Goal: Use online tool/utility: Use online tool/utility

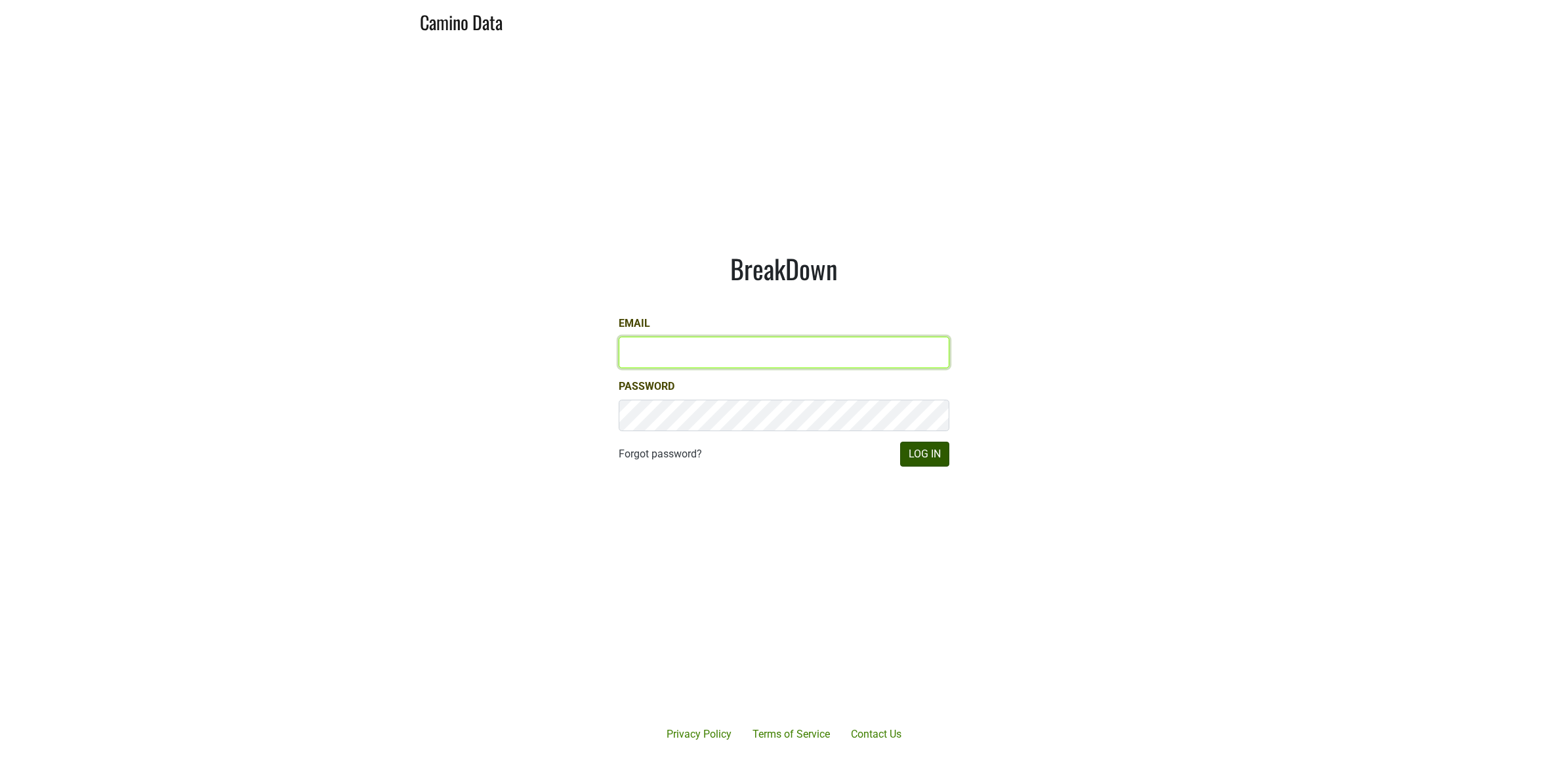
type input "[PERSON_NAME][EMAIL_ADDRESS][DOMAIN_NAME]"
click at [942, 448] on button "Log In" at bounding box center [924, 454] width 49 height 25
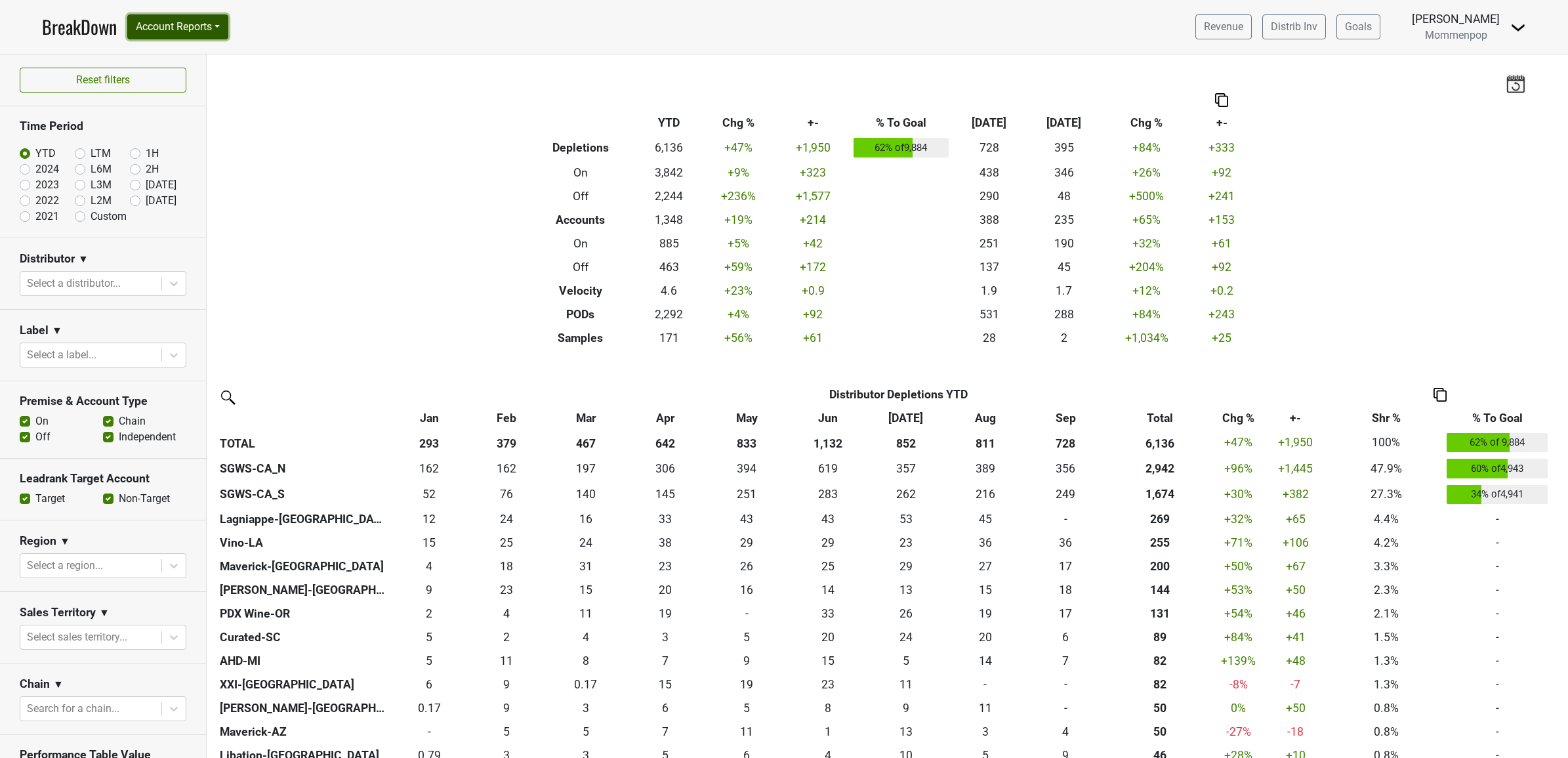
click at [197, 30] on button "Account Reports" at bounding box center [178, 26] width 101 height 25
click at [196, 60] on link "SuperRanker" at bounding box center [186, 57] width 116 height 21
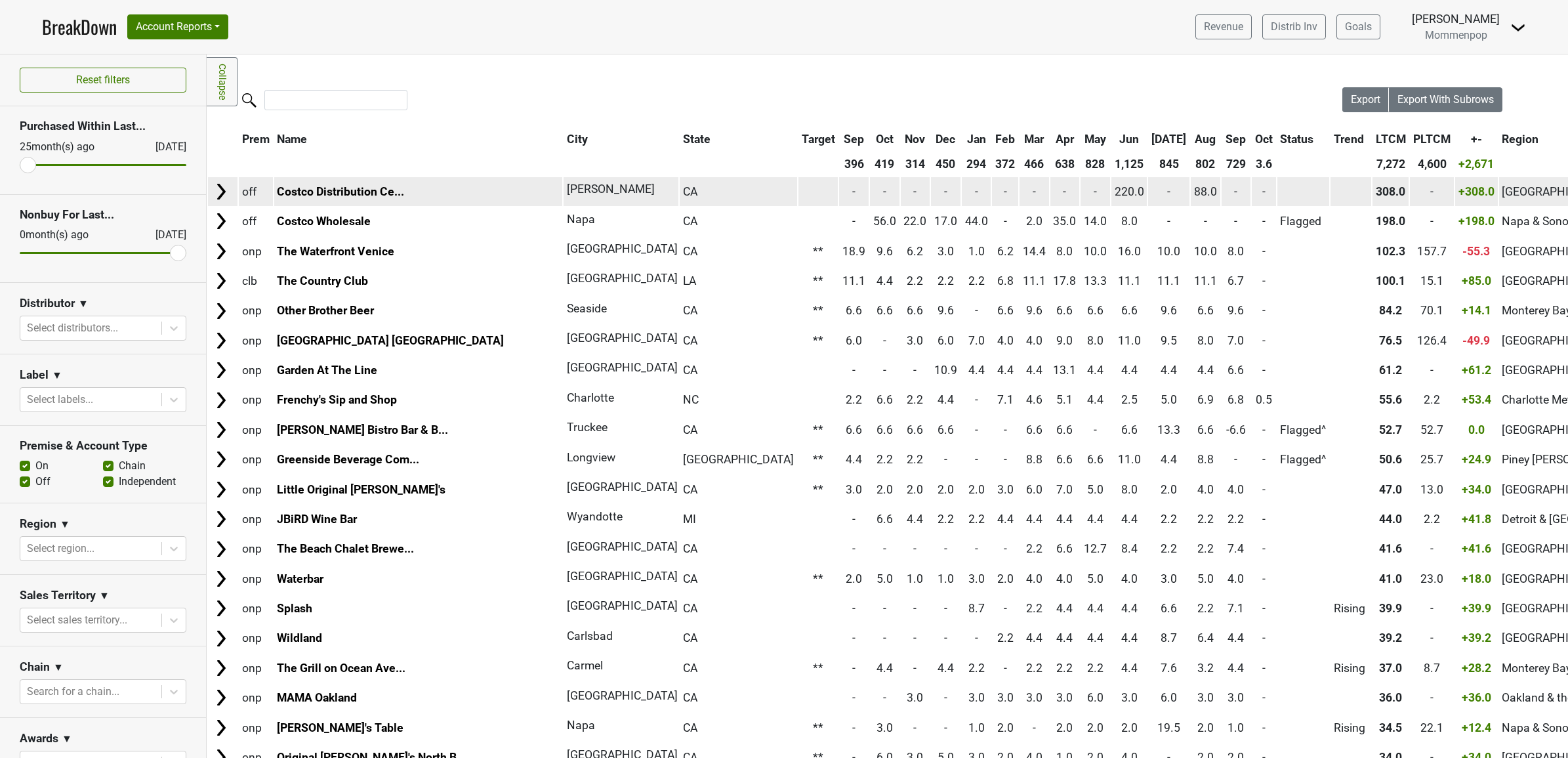
click at [215, 191] on img at bounding box center [220, 191] width 20 height 20
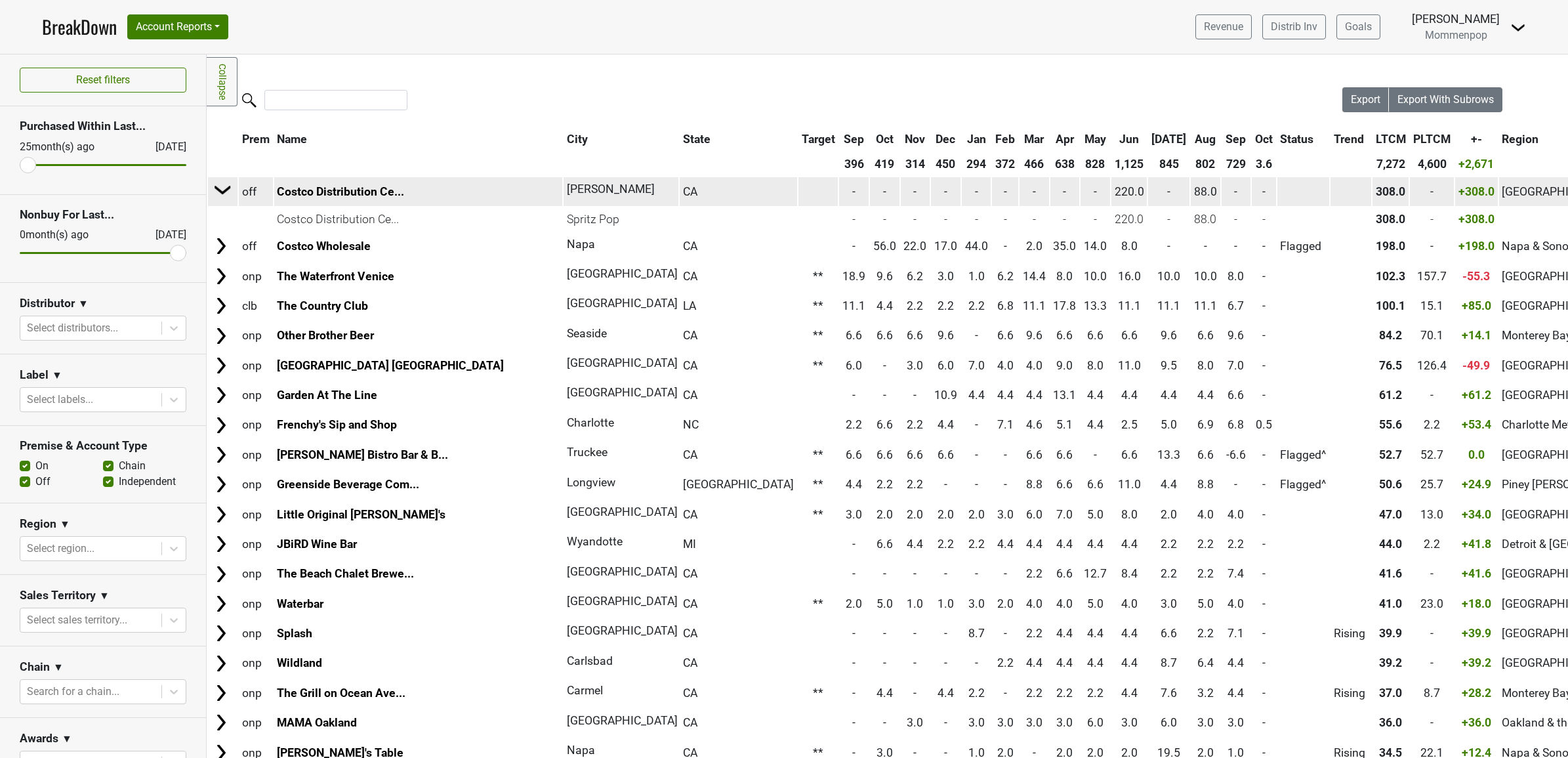
click at [225, 186] on img at bounding box center [222, 189] width 20 height 20
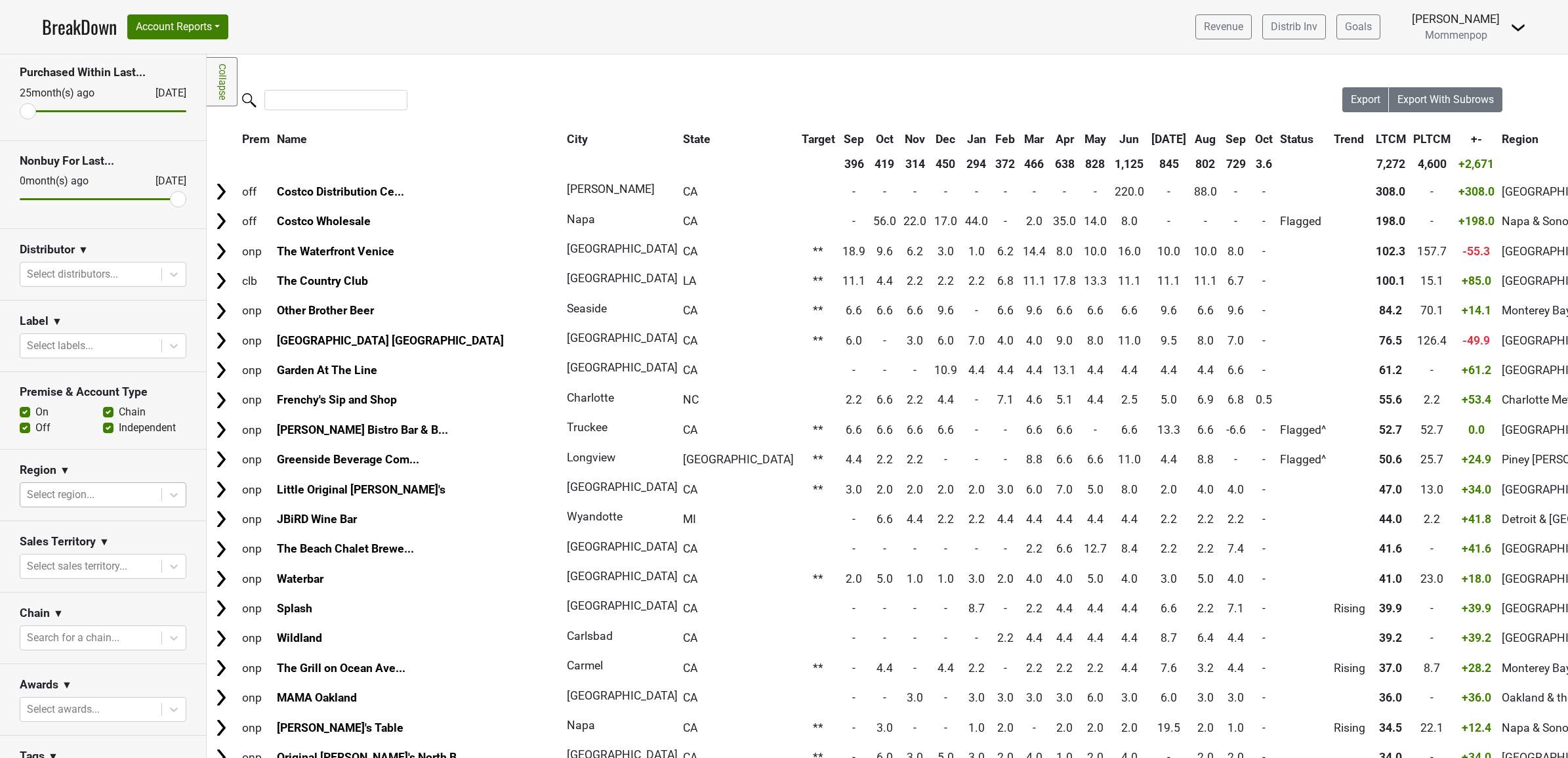
scroll to position [82, 0]
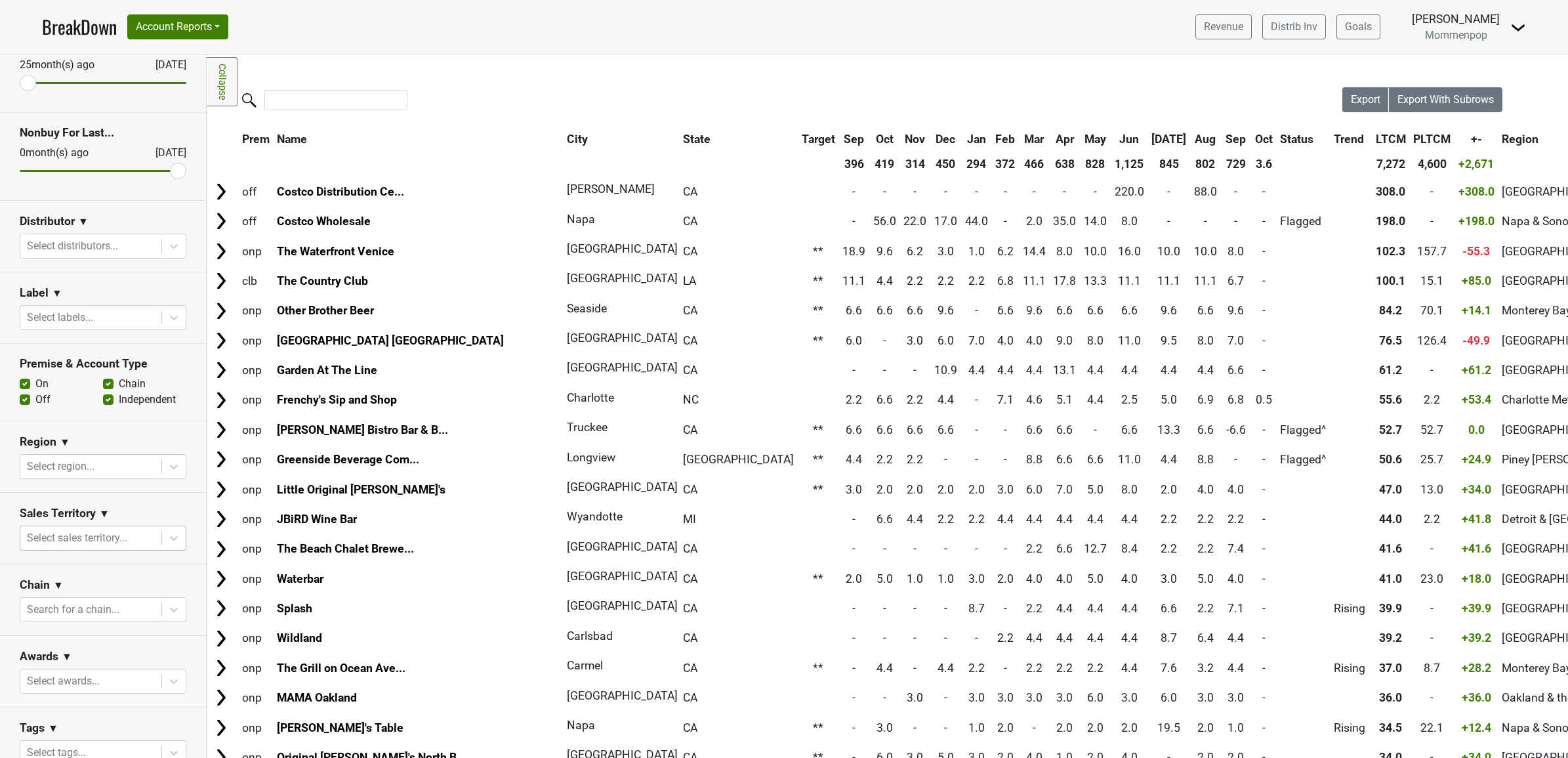
click at [67, 546] on div at bounding box center [91, 538] width 128 height 19
click at [10, 538] on section "Sales Territory ▼ option Ian Williamson focused, 1 of 2. 2 results available. U…" at bounding box center [103, 529] width 206 height 72
click at [129, 540] on div at bounding box center [91, 538] width 128 height 19
click at [11, 548] on section "Sales Territory ▼ option Ian Williamson focused, 1 of 2. 2 results available. U…" at bounding box center [103, 529] width 206 height 72
click at [132, 619] on div at bounding box center [91, 610] width 128 height 19
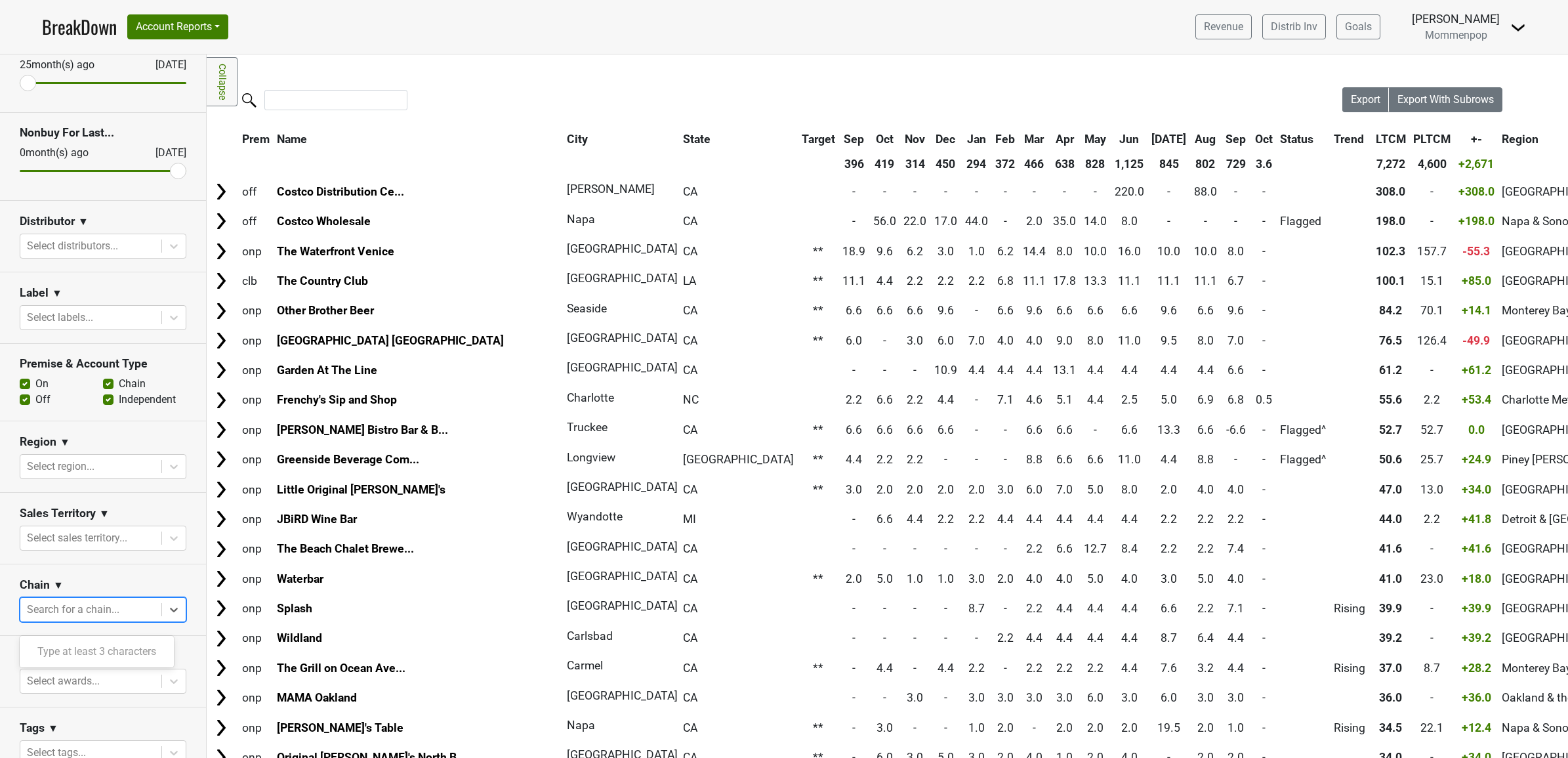
click at [7, 547] on section "Sales Territory ▼ Select sales territory..." at bounding box center [103, 529] width 206 height 72
click at [83, 563] on section "Sales Territory ▼ Select sales territory..." at bounding box center [103, 529] width 206 height 72
click at [95, 547] on div at bounding box center [91, 538] width 128 height 19
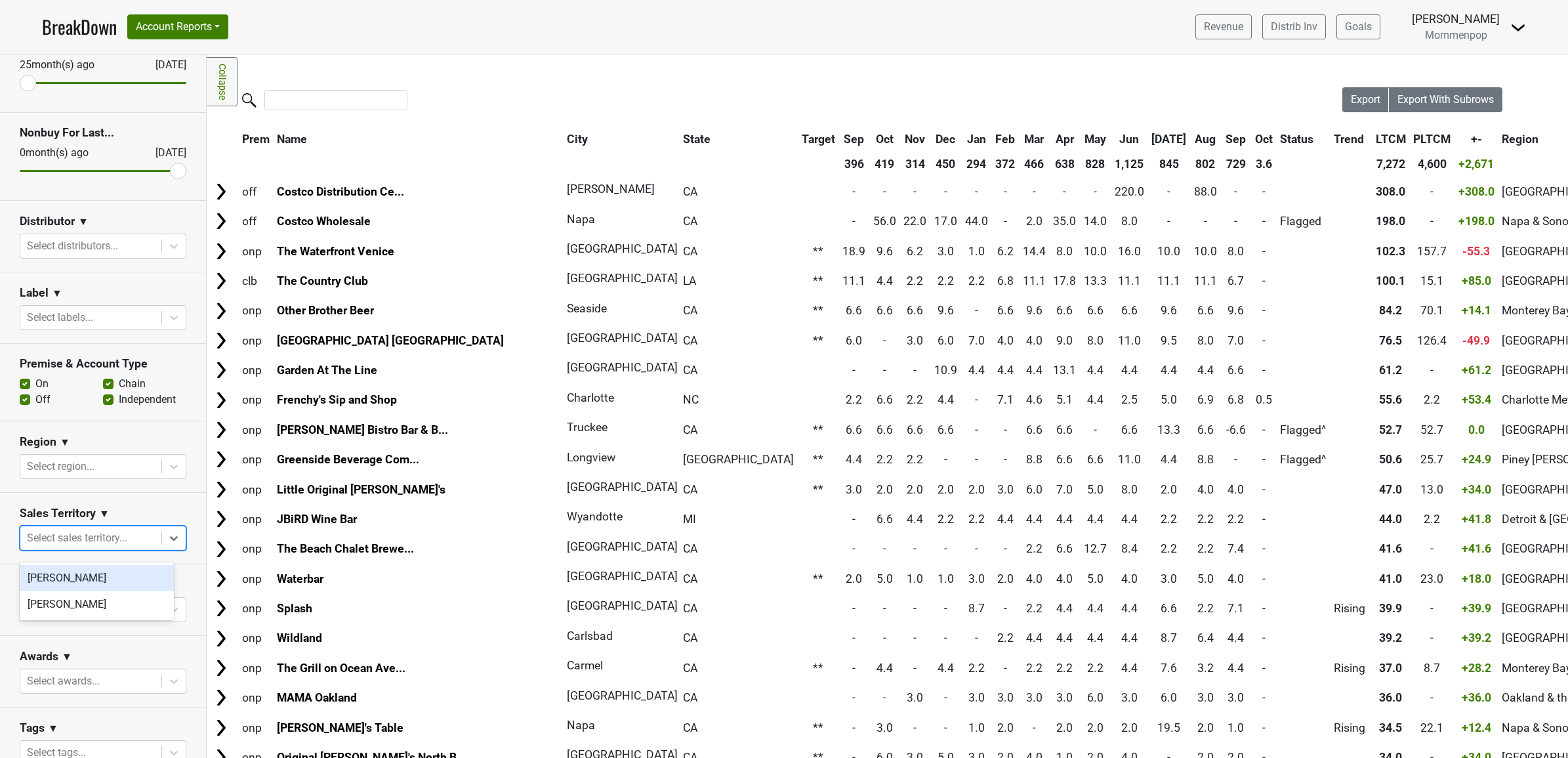
click at [4, 540] on section "Sales Territory ▼ option Ian Williamson focused, 1 of 2. 2 results available. U…" at bounding box center [103, 529] width 206 height 72
click at [76, 468] on div at bounding box center [91, 467] width 128 height 19
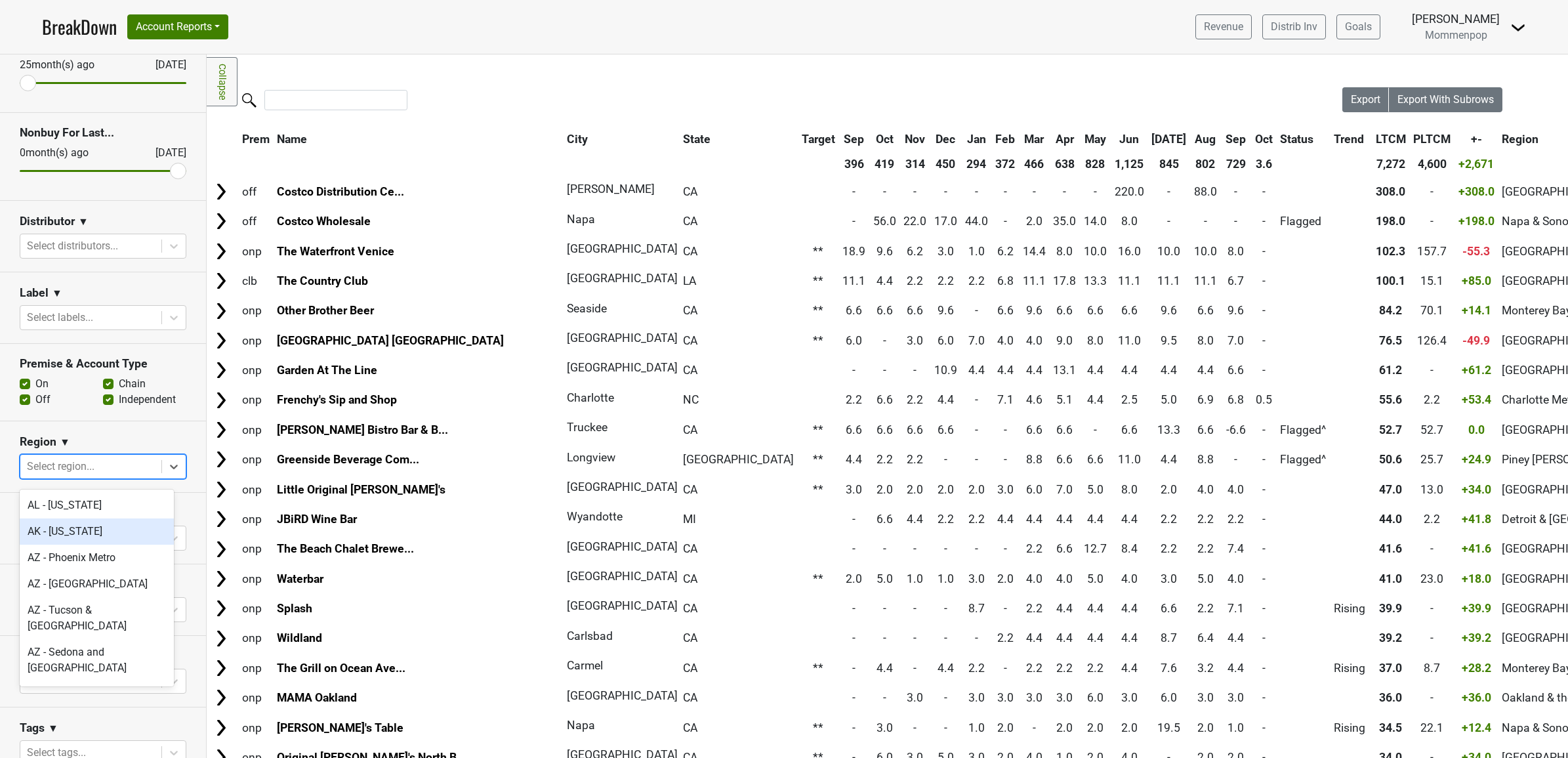
click at [86, 411] on section "Premise & Account Type On Off Chain Independent" at bounding box center [103, 382] width 206 height 78
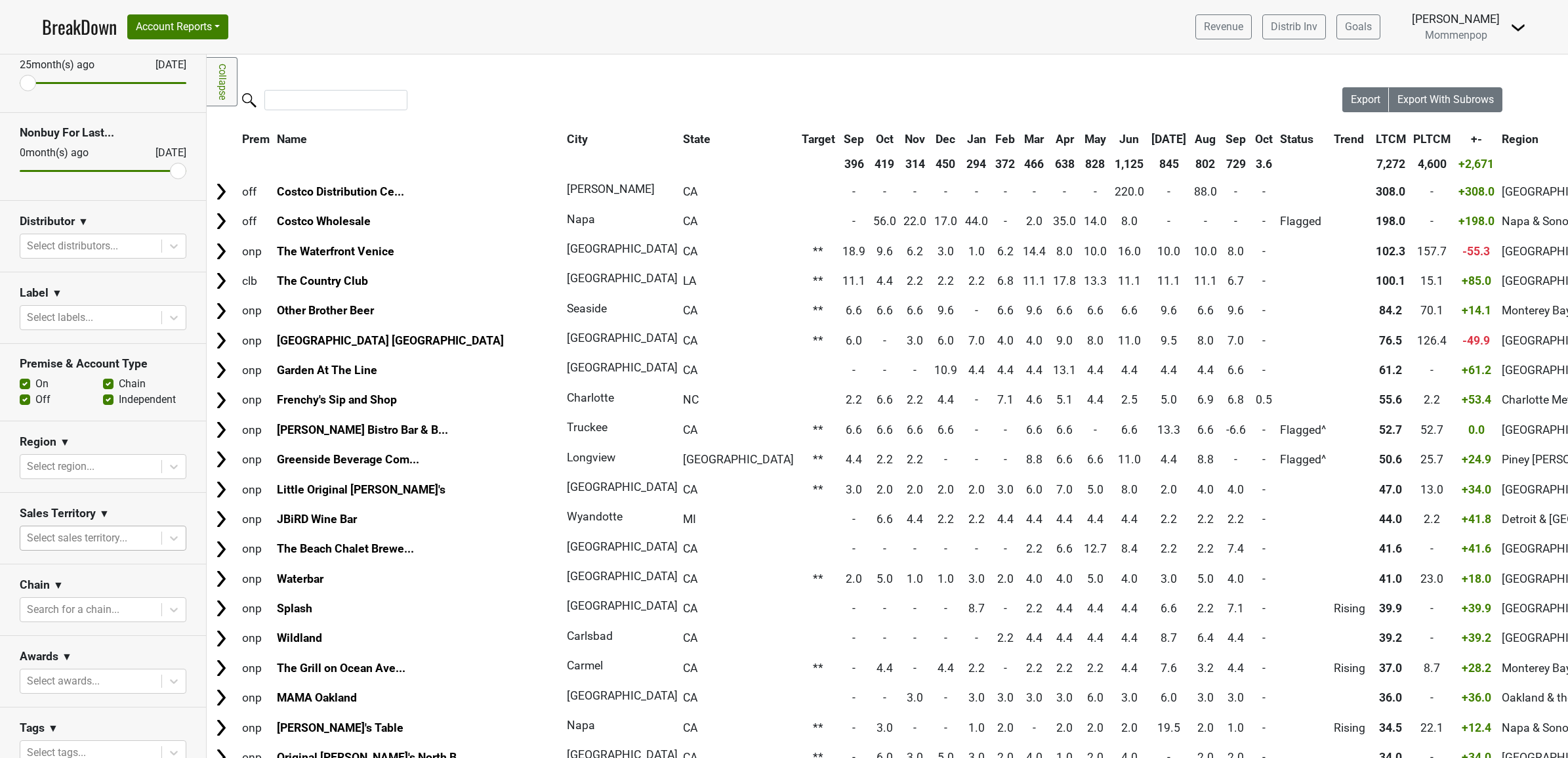
click at [66, 534] on div "Select sales territory..." at bounding box center [91, 538] width 141 height 24
click at [148, 520] on div "Sales Territory ▼" at bounding box center [103, 515] width 167 height 20
click at [168, 545] on icon at bounding box center [174, 537] width 13 height 13
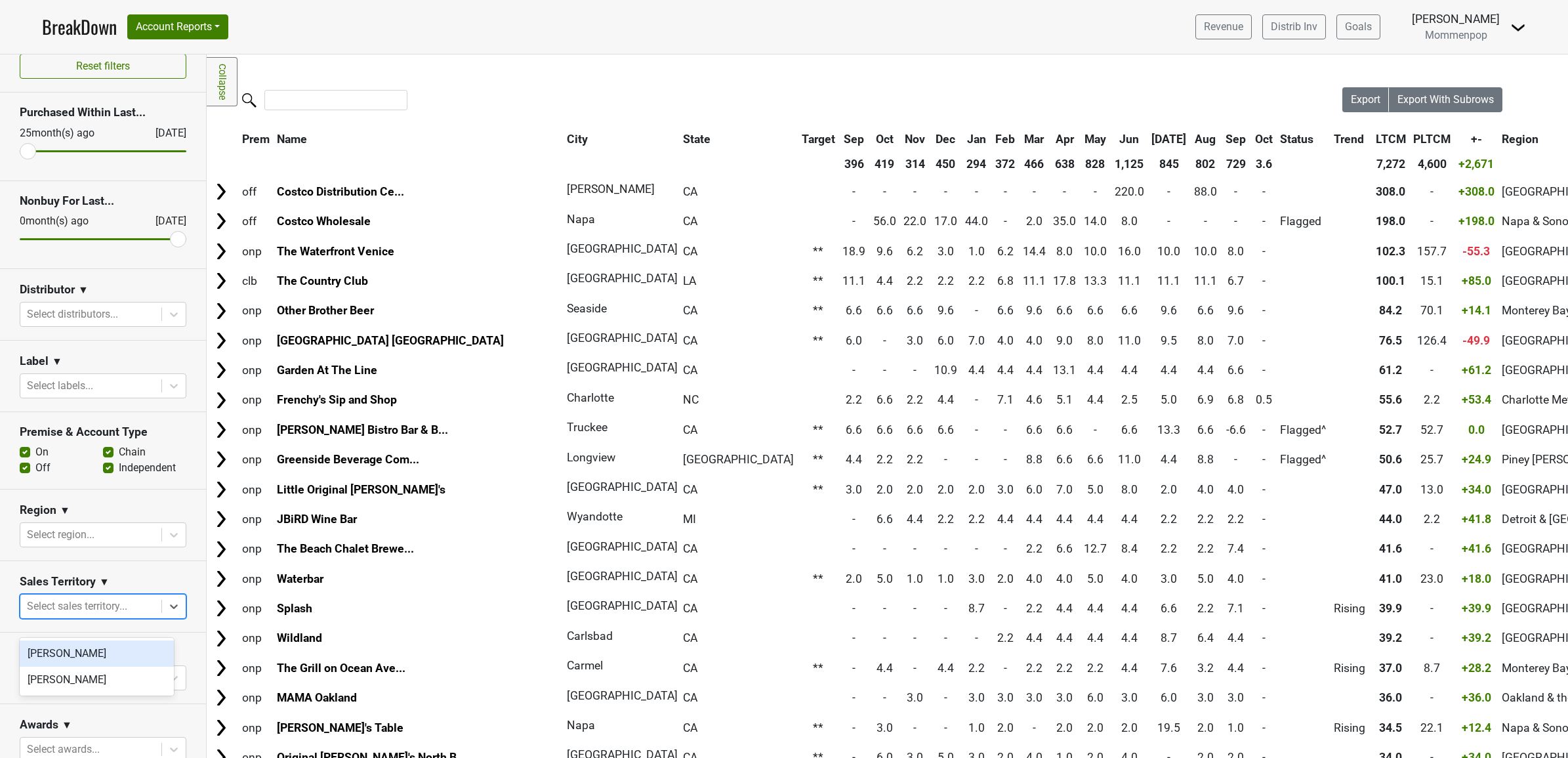
scroll to position [0, 0]
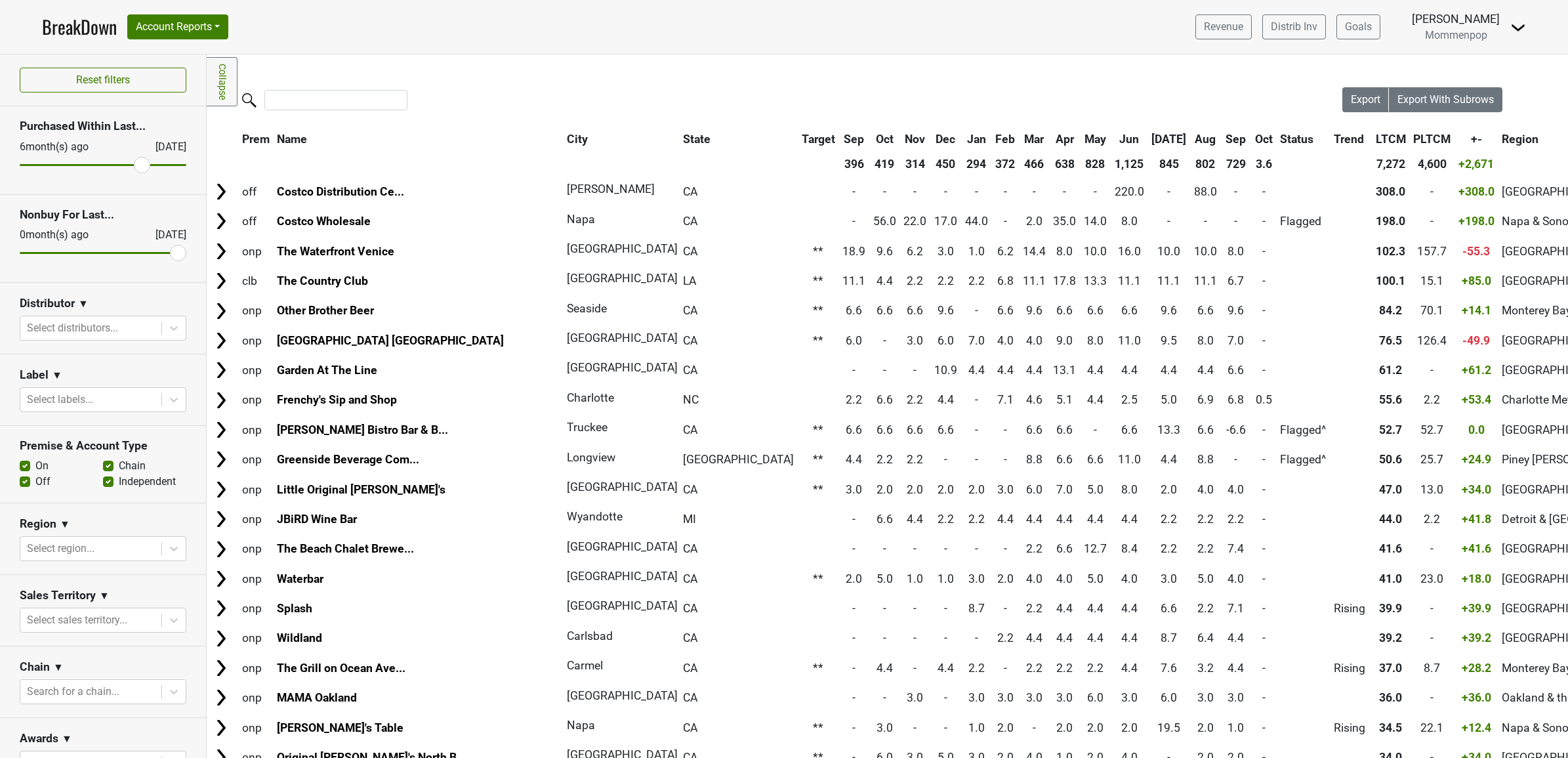
drag, startPoint x: 31, startPoint y: 164, endPoint x: 134, endPoint y: 176, distance: 103.7
type input "6"
click at [134, 166] on input "range" at bounding box center [103, 165] width 167 height 2
drag, startPoint x: 154, startPoint y: 251, endPoint x: 143, endPoint y: 251, distance: 11.0
type input "2"
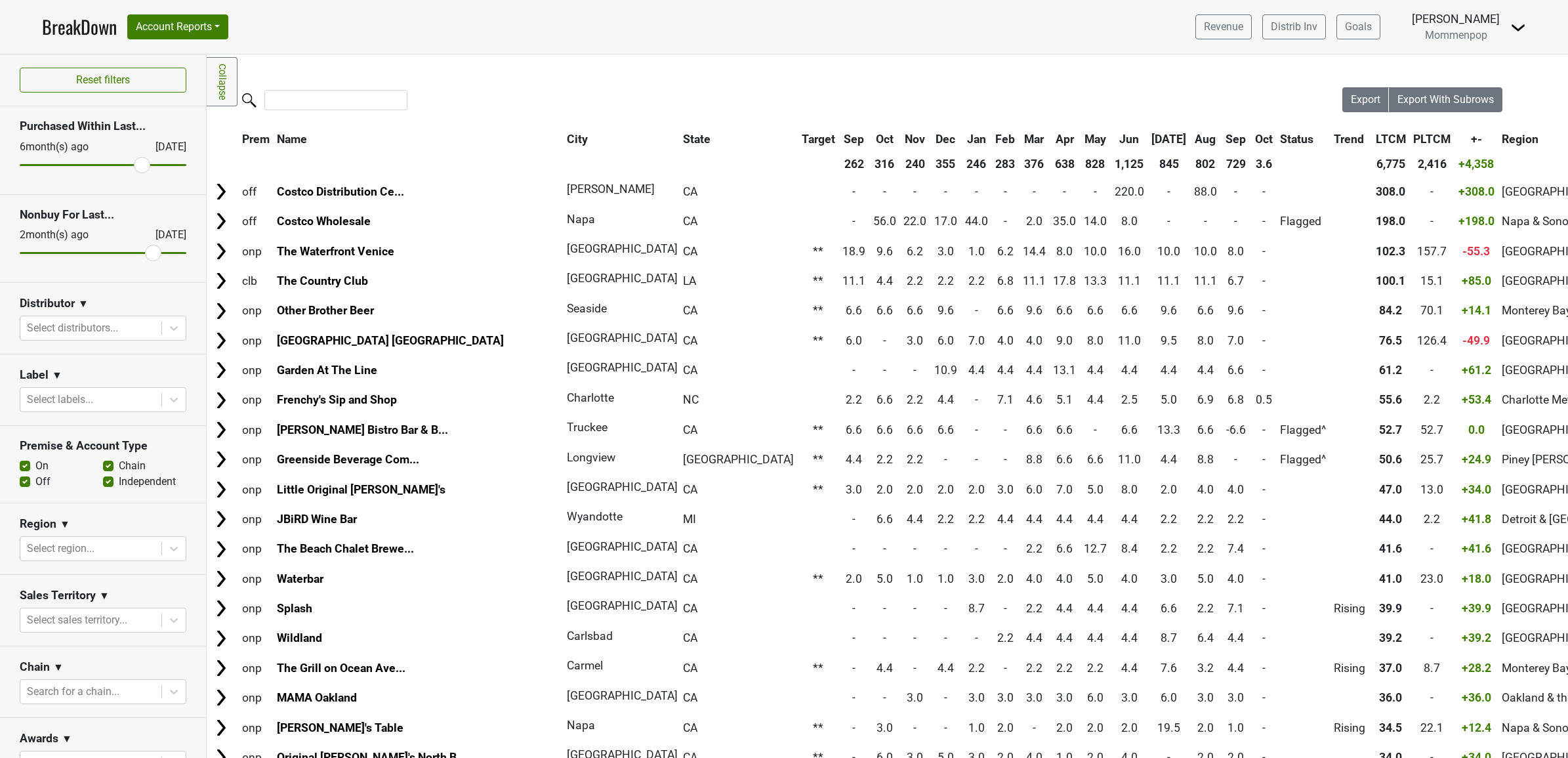
click at [143, 252] on input "range" at bounding box center [103, 253] width 167 height 2
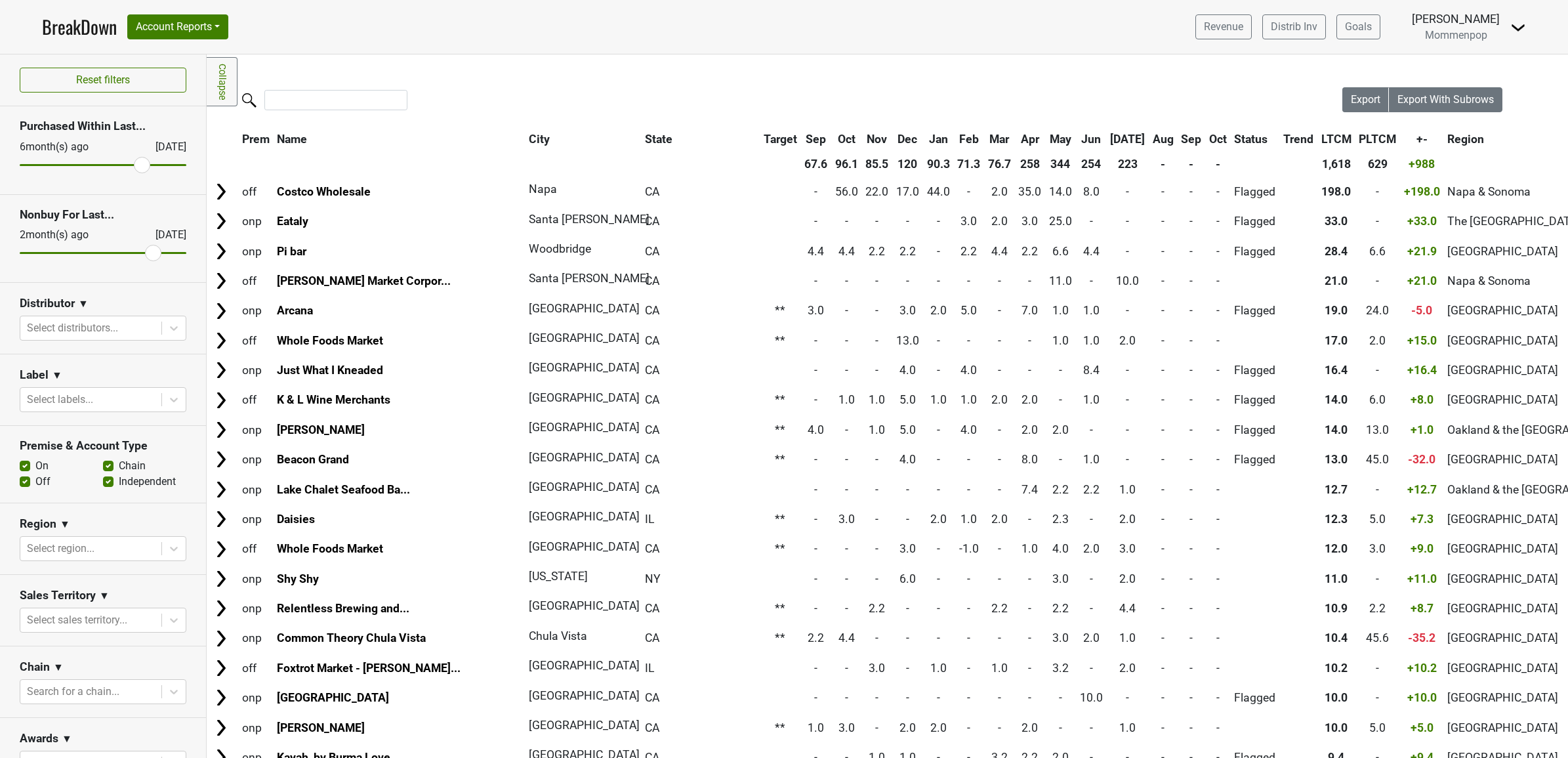
click at [118, 467] on label "Chain" at bounding box center [132, 466] width 27 height 15
click at [103, 467] on input "Chain" at bounding box center [108, 464] width 10 height 13
checkbox input "false"
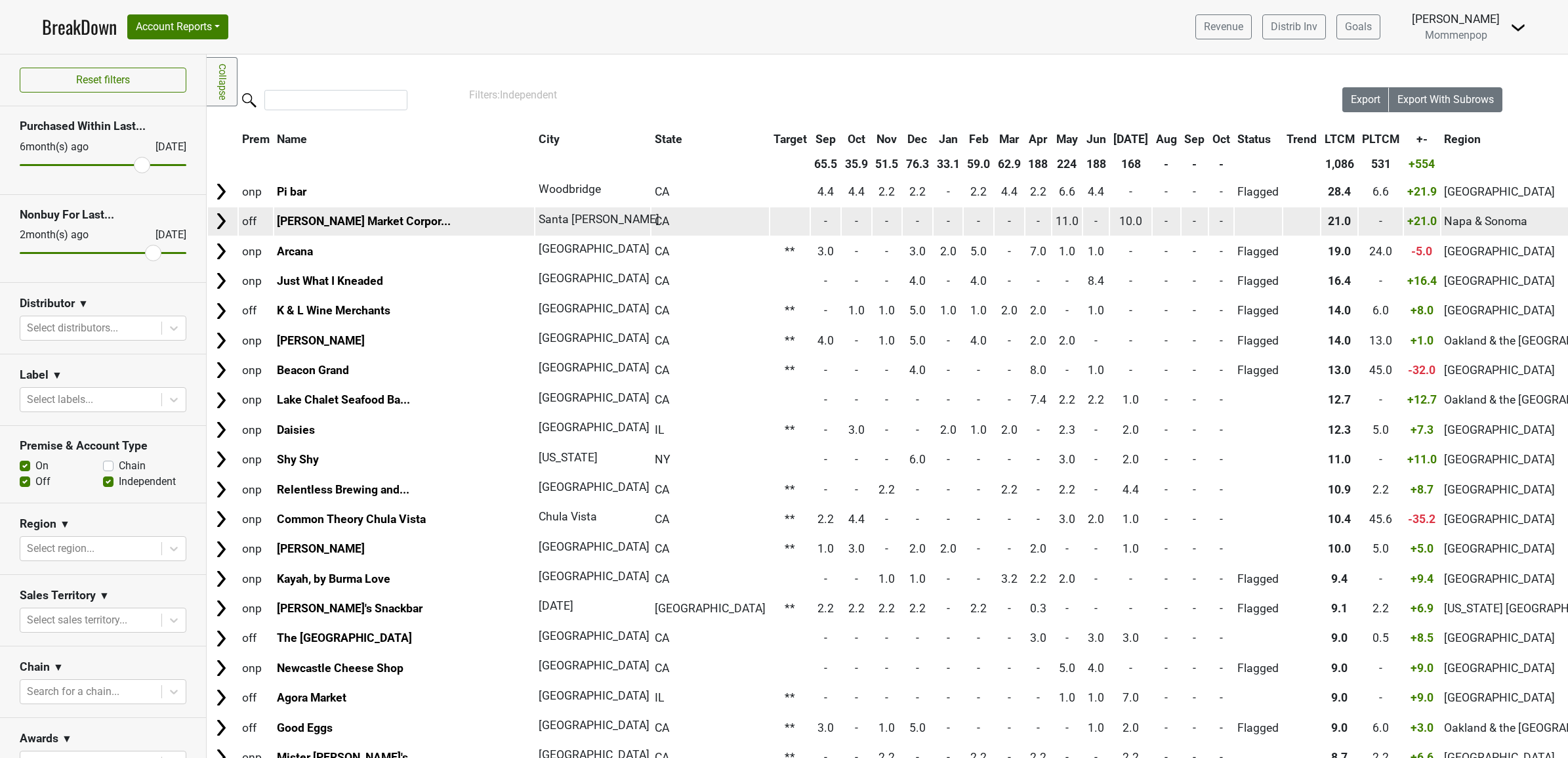
click at [217, 216] on img at bounding box center [220, 221] width 20 height 20
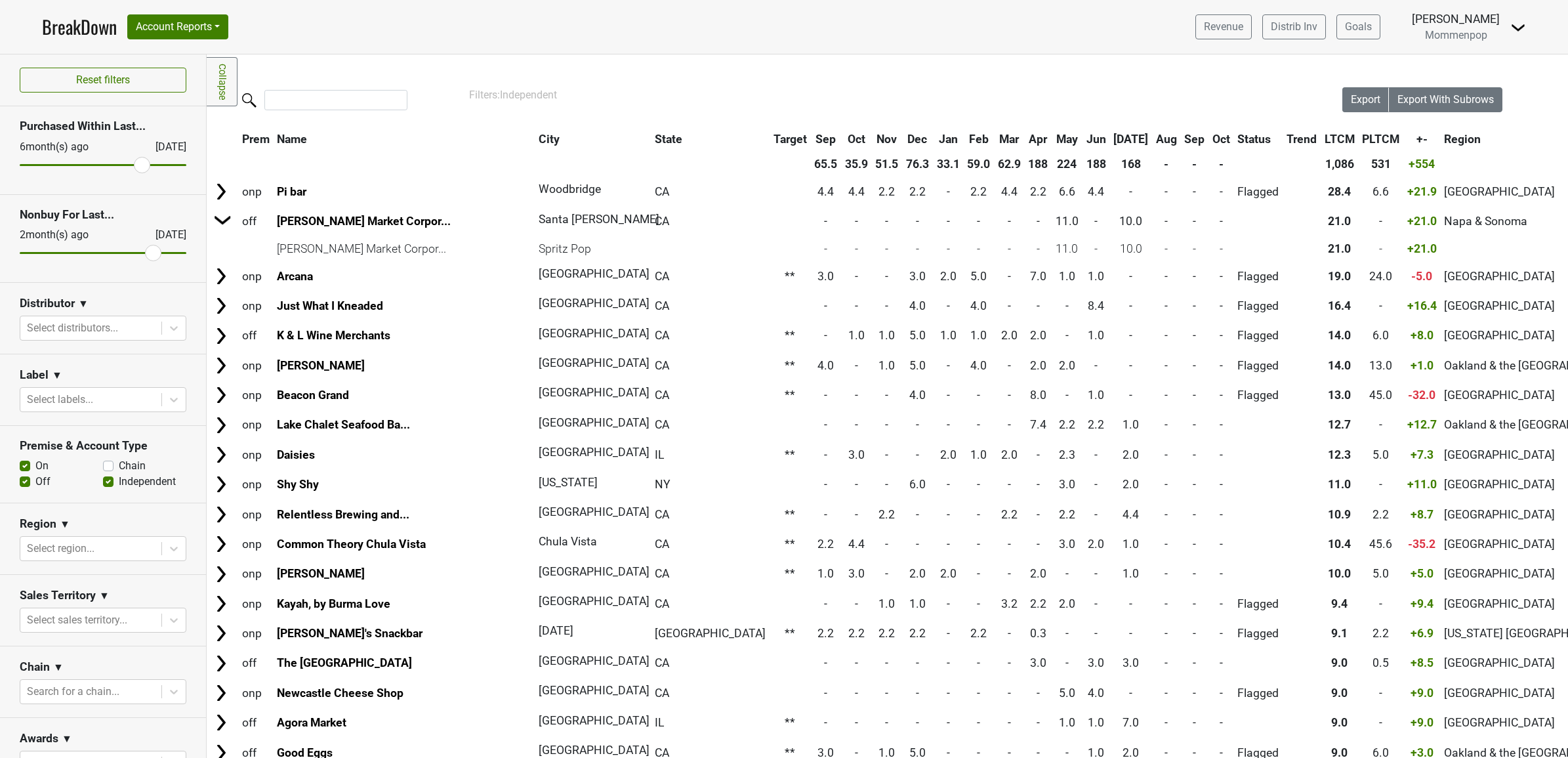
scroll to position [164, 0]
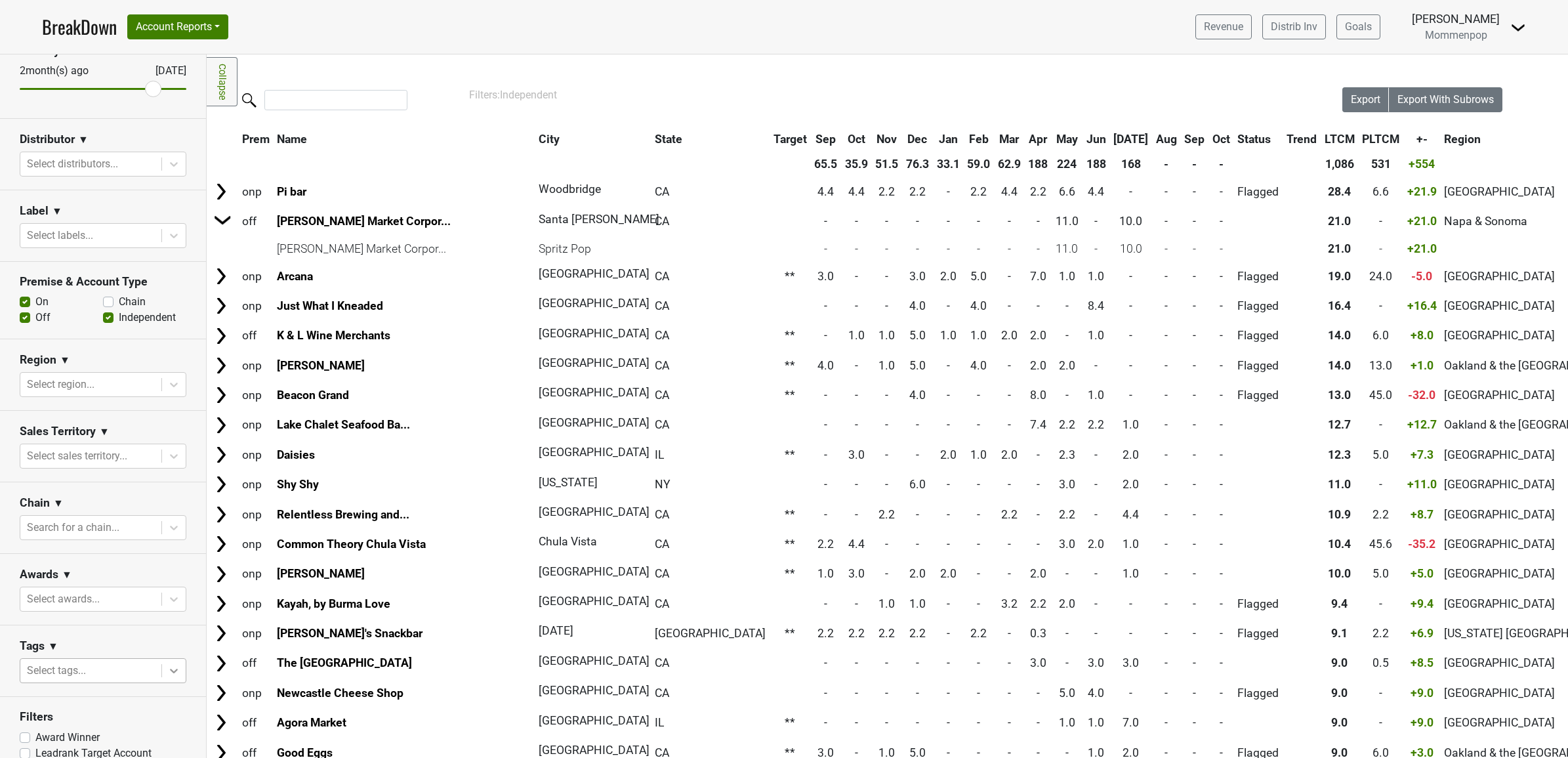
click at [171, 690] on body "BreakDown Account Reports SuperRanker Map Award Progress Chain Compliance CRM N…" at bounding box center [784, 379] width 1568 height 758
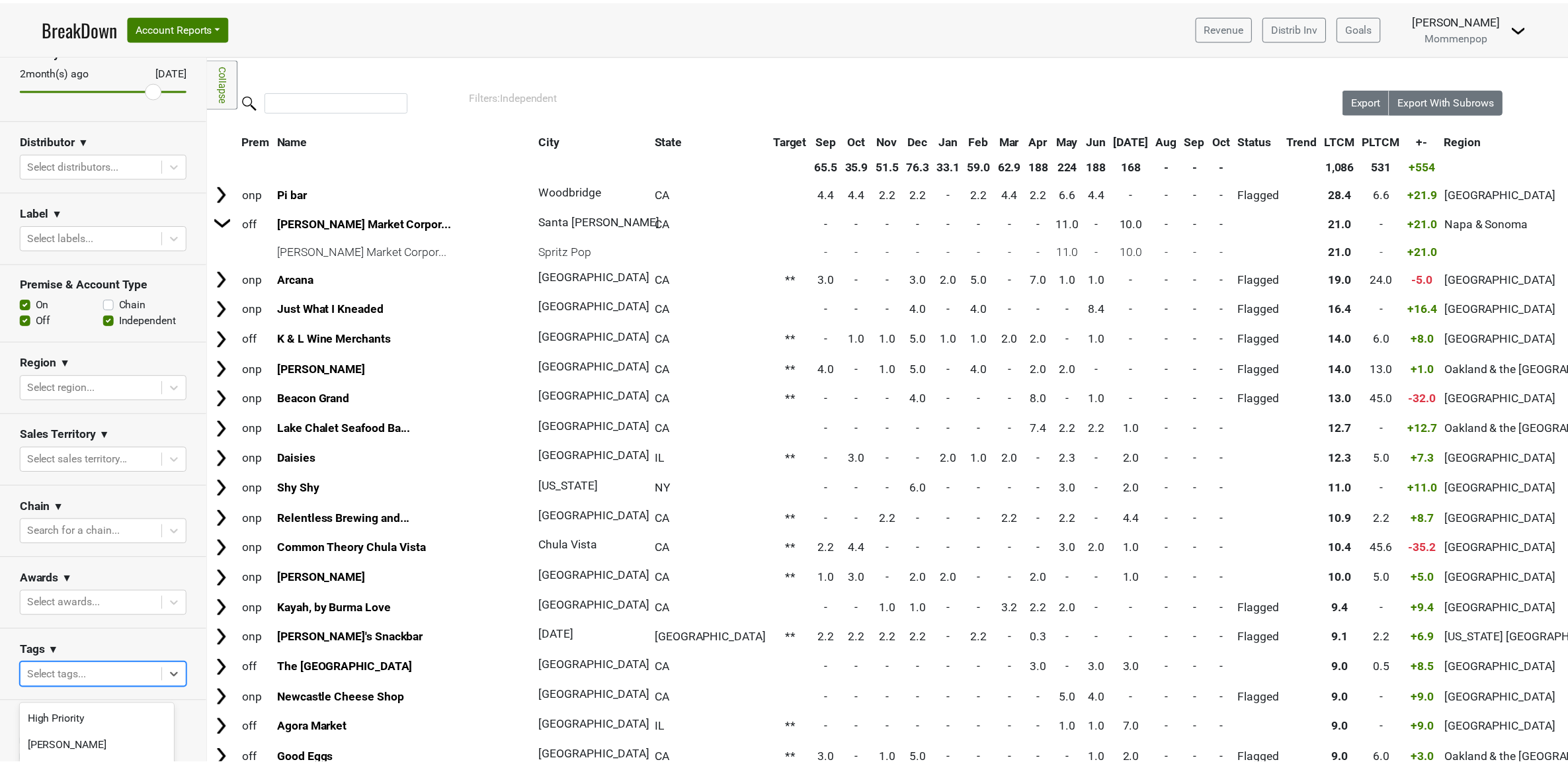
scroll to position [131, 0]
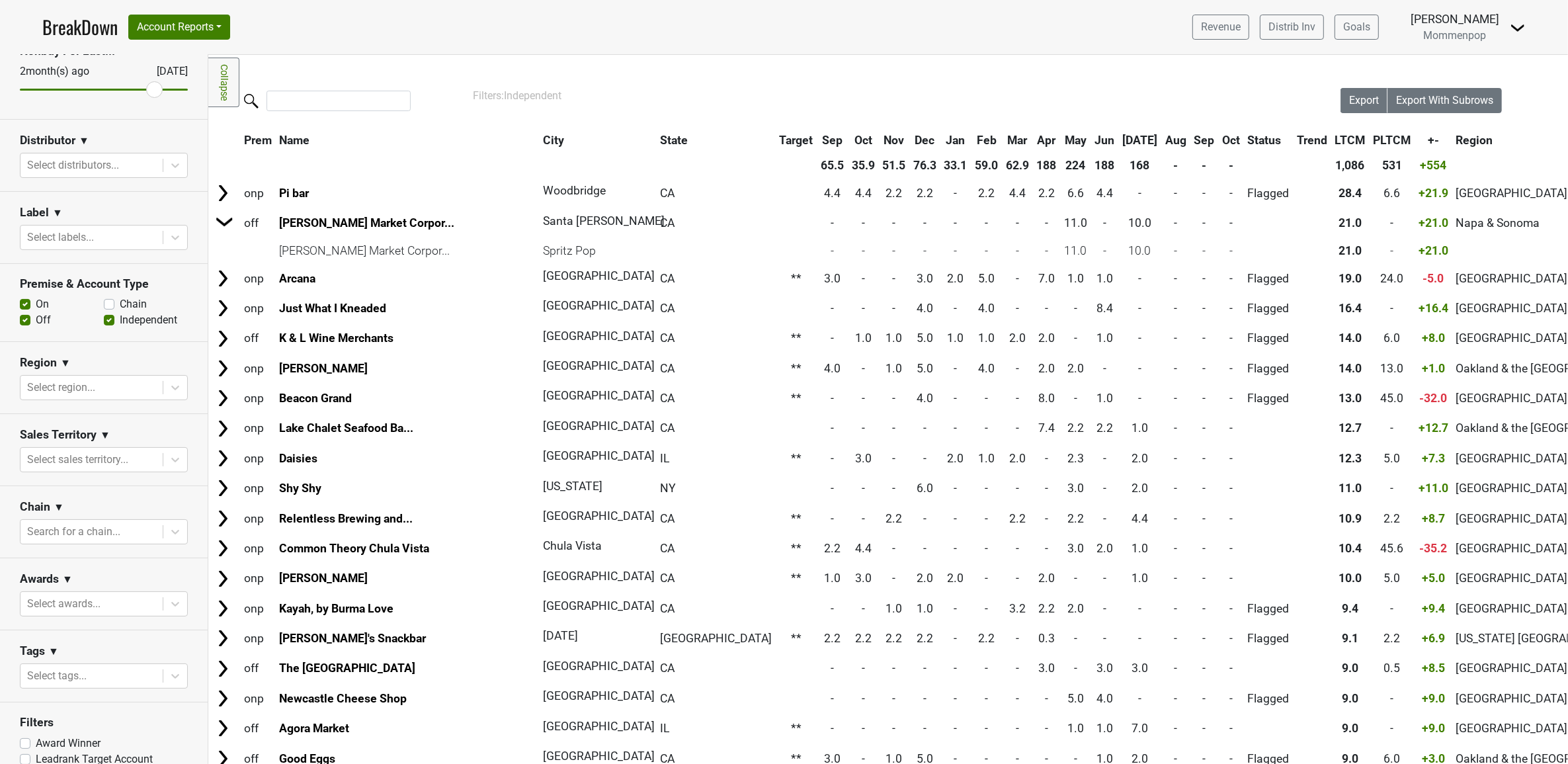
click at [177, 440] on div "Reset filters Purchased Within Last... 6 month(s) ago Oct '25 Nonbuy For Last..…" at bounding box center [104, 343] width 208 height 907
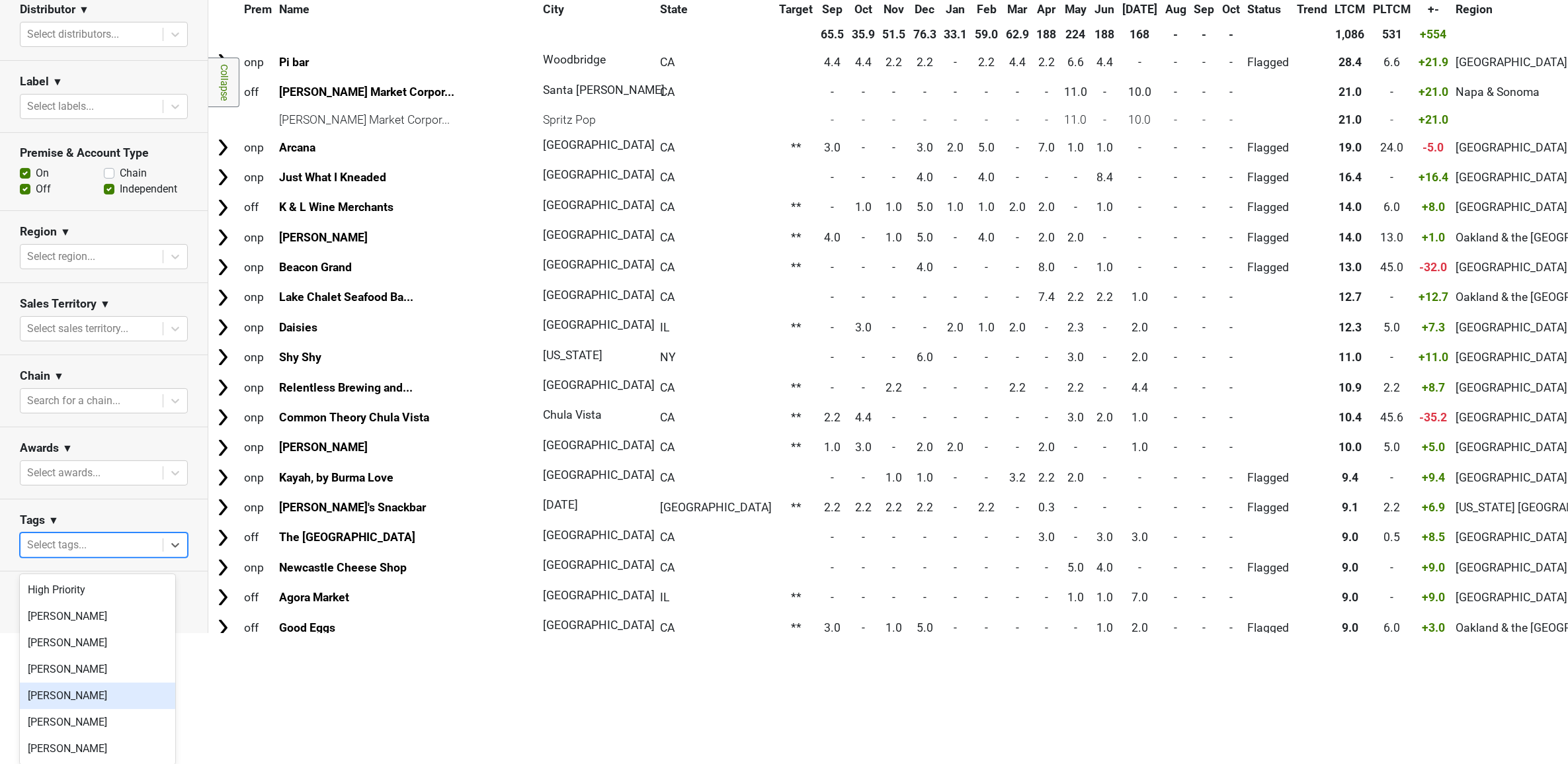
click at [119, 634] on body "BreakDown Account Reports SuperRanker Map Award Progress Chain Compliance CRM N…" at bounding box center [784, 251] width 1568 height 764
click at [71, 616] on div "Ian Williamson" at bounding box center [97, 616] width 155 height 27
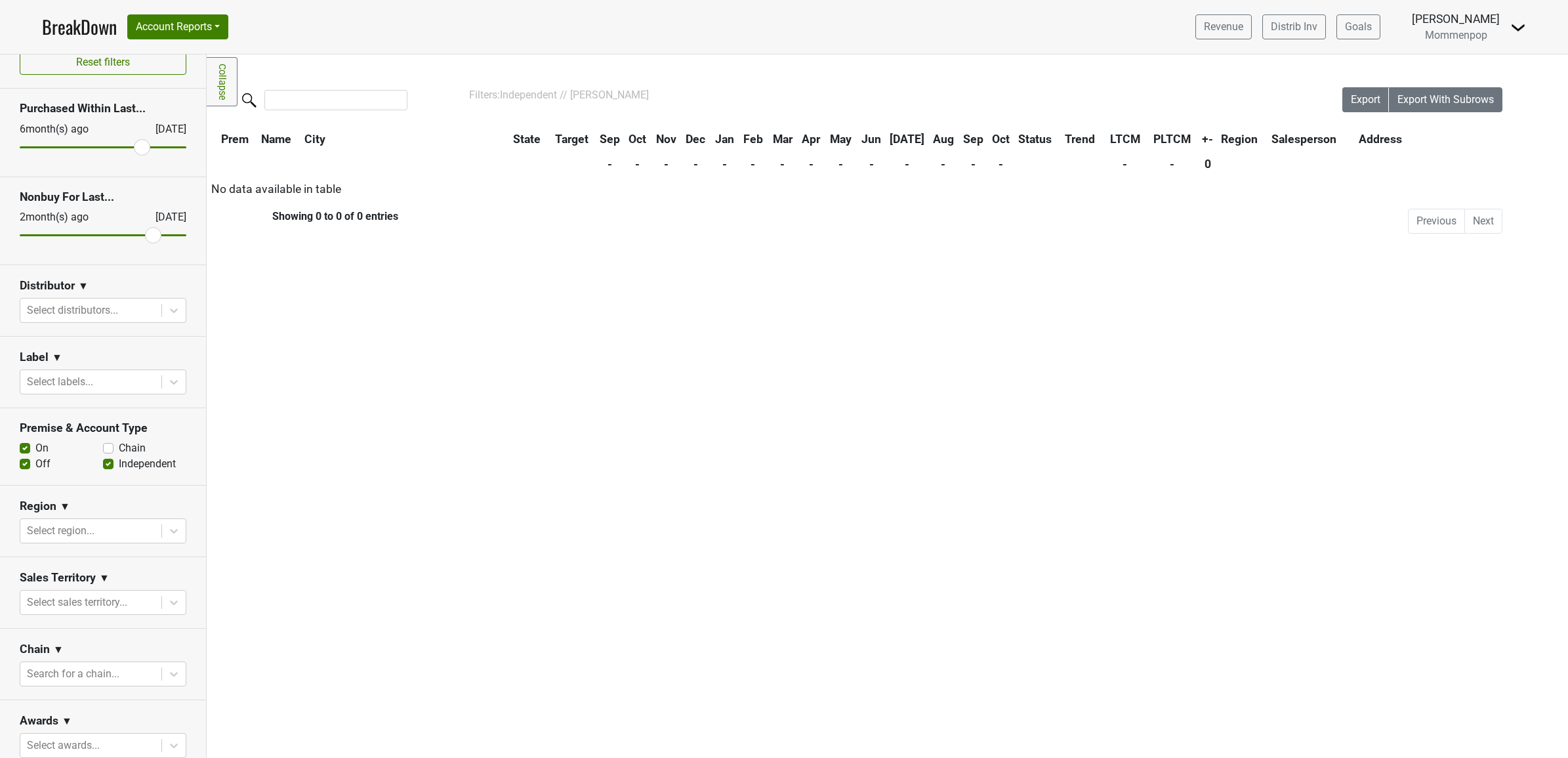
scroll to position [0, 0]
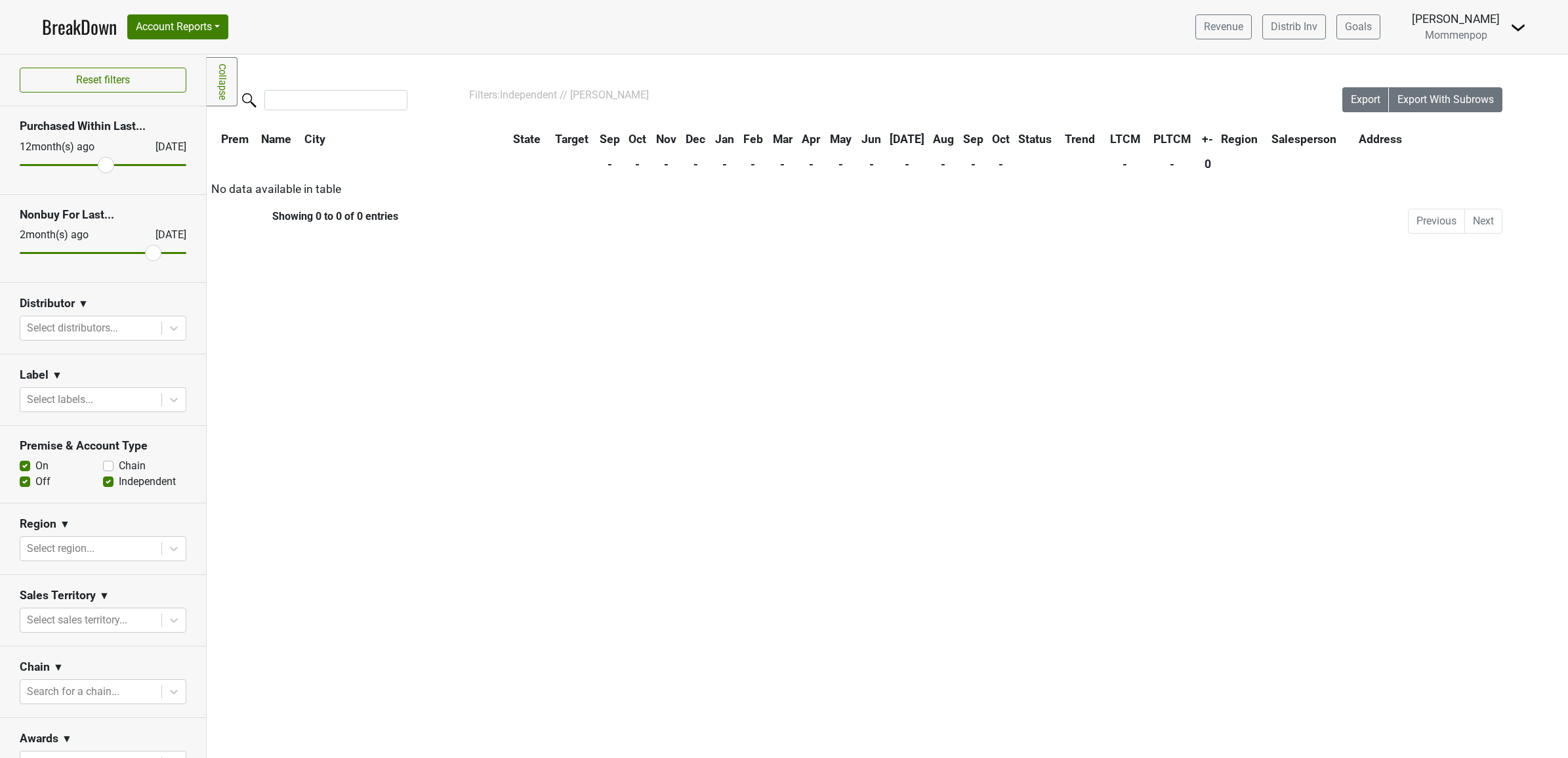
drag, startPoint x: 128, startPoint y: 162, endPoint x: 99, endPoint y: 176, distance: 32.2
type input "12"
click at [99, 166] on input "range" at bounding box center [103, 165] width 167 height 2
drag, startPoint x: 145, startPoint y: 253, endPoint x: 133, endPoint y: 253, distance: 12.0
type input "3"
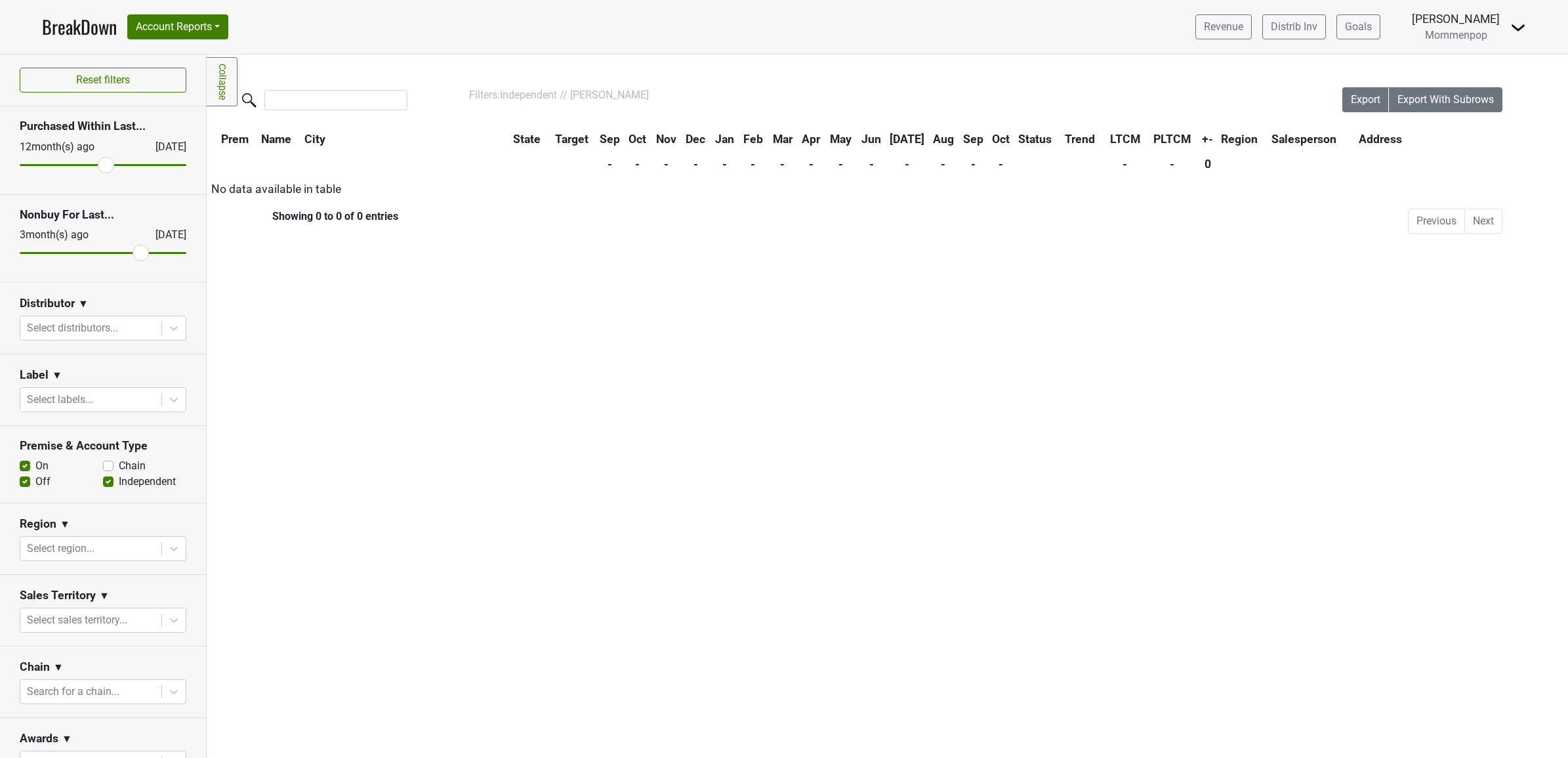
click at [133, 253] on input "range" at bounding box center [103, 253] width 167 height 2
click at [107, 330] on div at bounding box center [91, 329] width 128 height 19
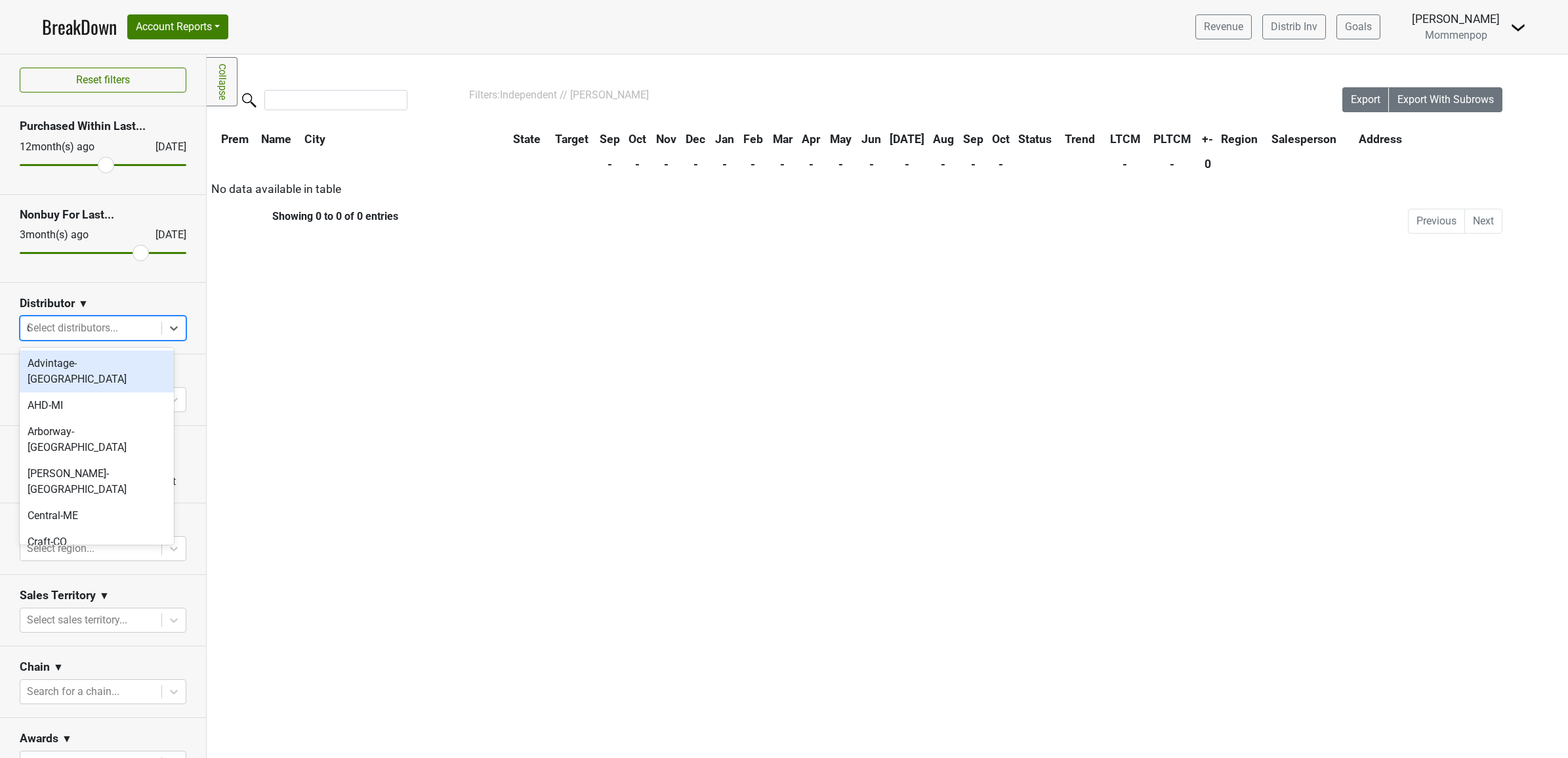
type input "ca"
click at [93, 359] on div "SGWS-CA_N" at bounding box center [96, 364] width 154 height 26
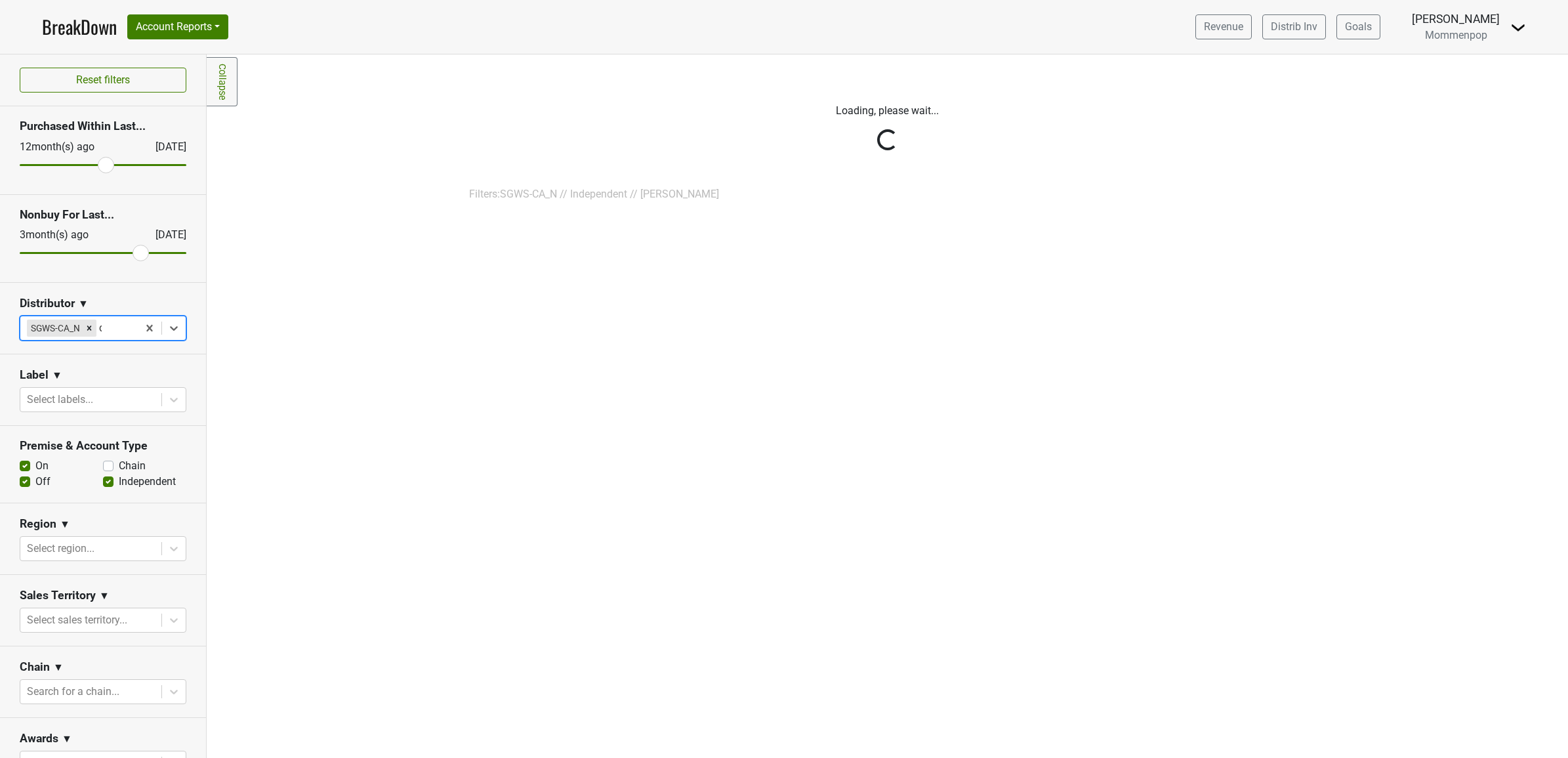
type input "ca"
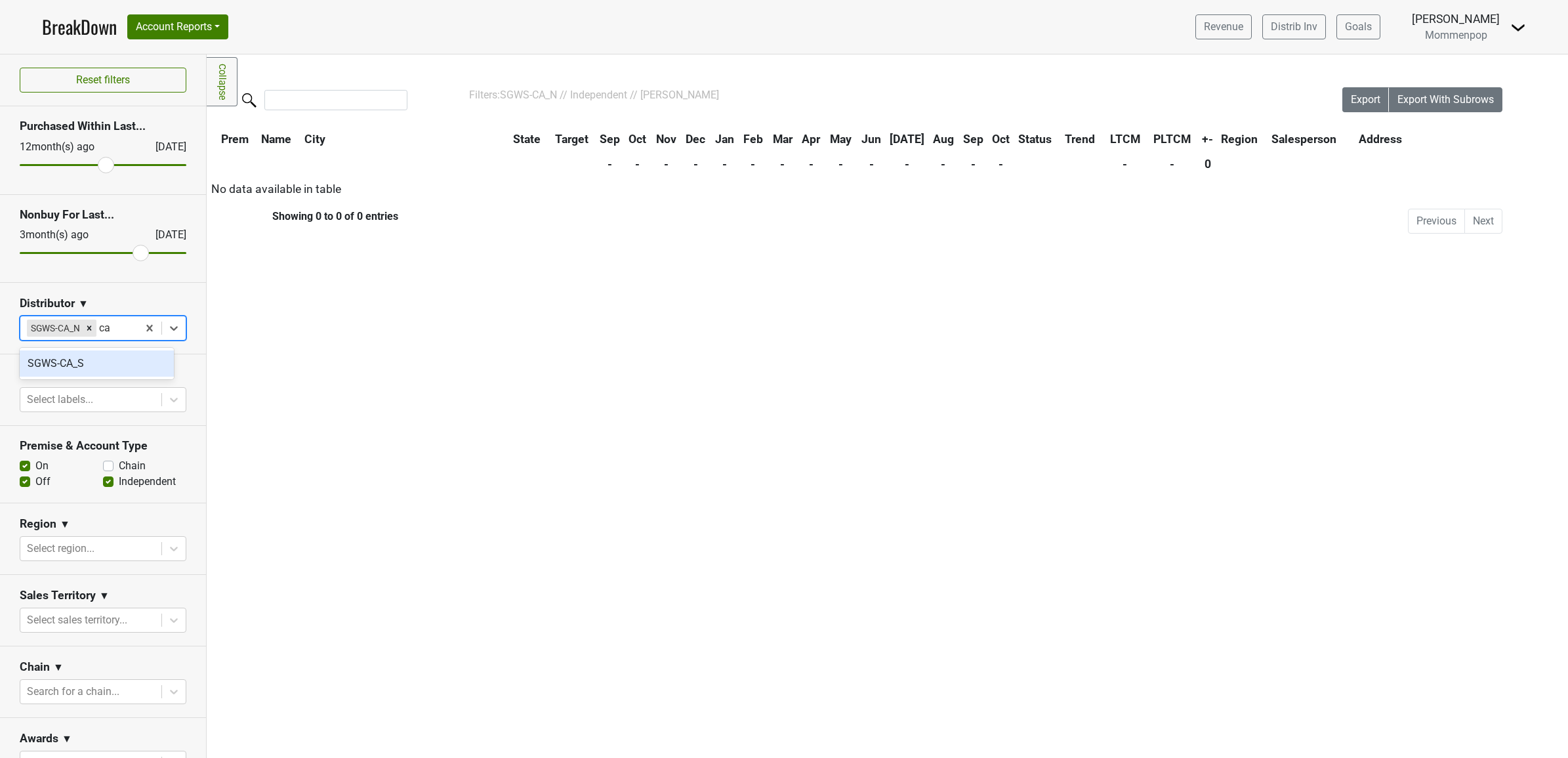
click at [83, 363] on div "SGWS-CA_S" at bounding box center [96, 364] width 154 height 26
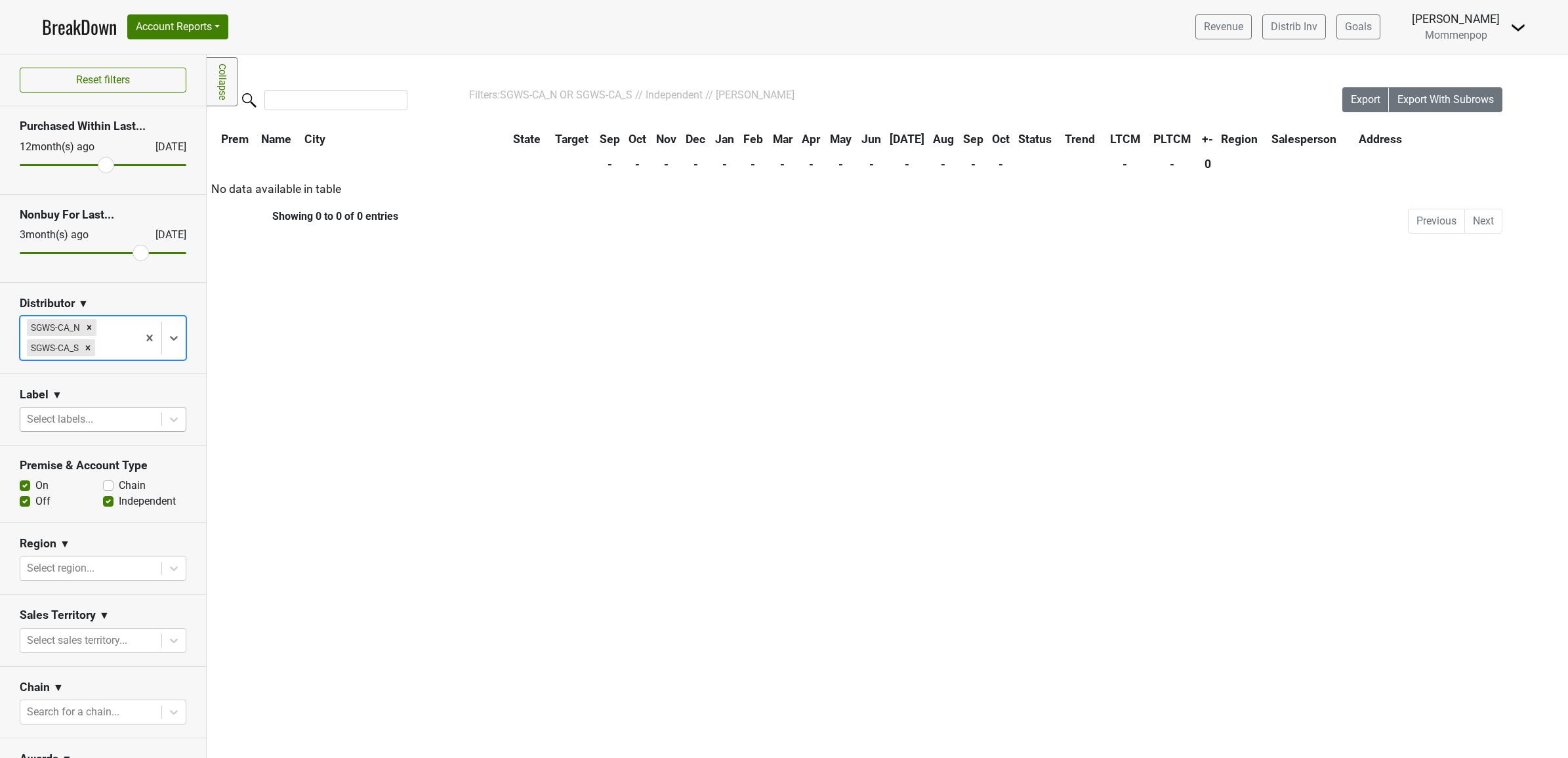
click at [87, 419] on div at bounding box center [91, 420] width 128 height 19
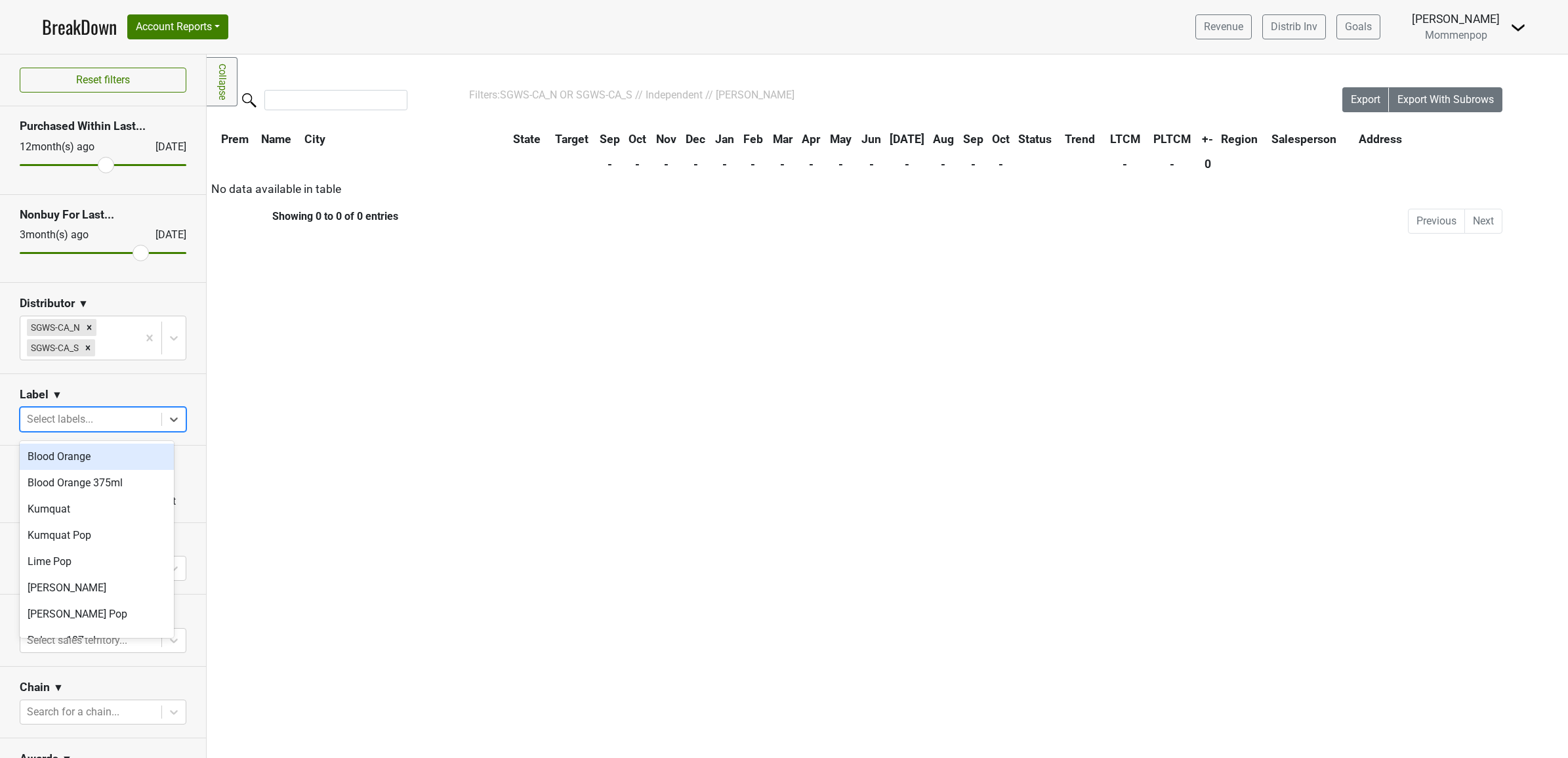
click at [127, 376] on section "Label ▼ option Blood Orange focused, 1 of 14. 14 results available. Use Up and …" at bounding box center [103, 410] width 206 height 72
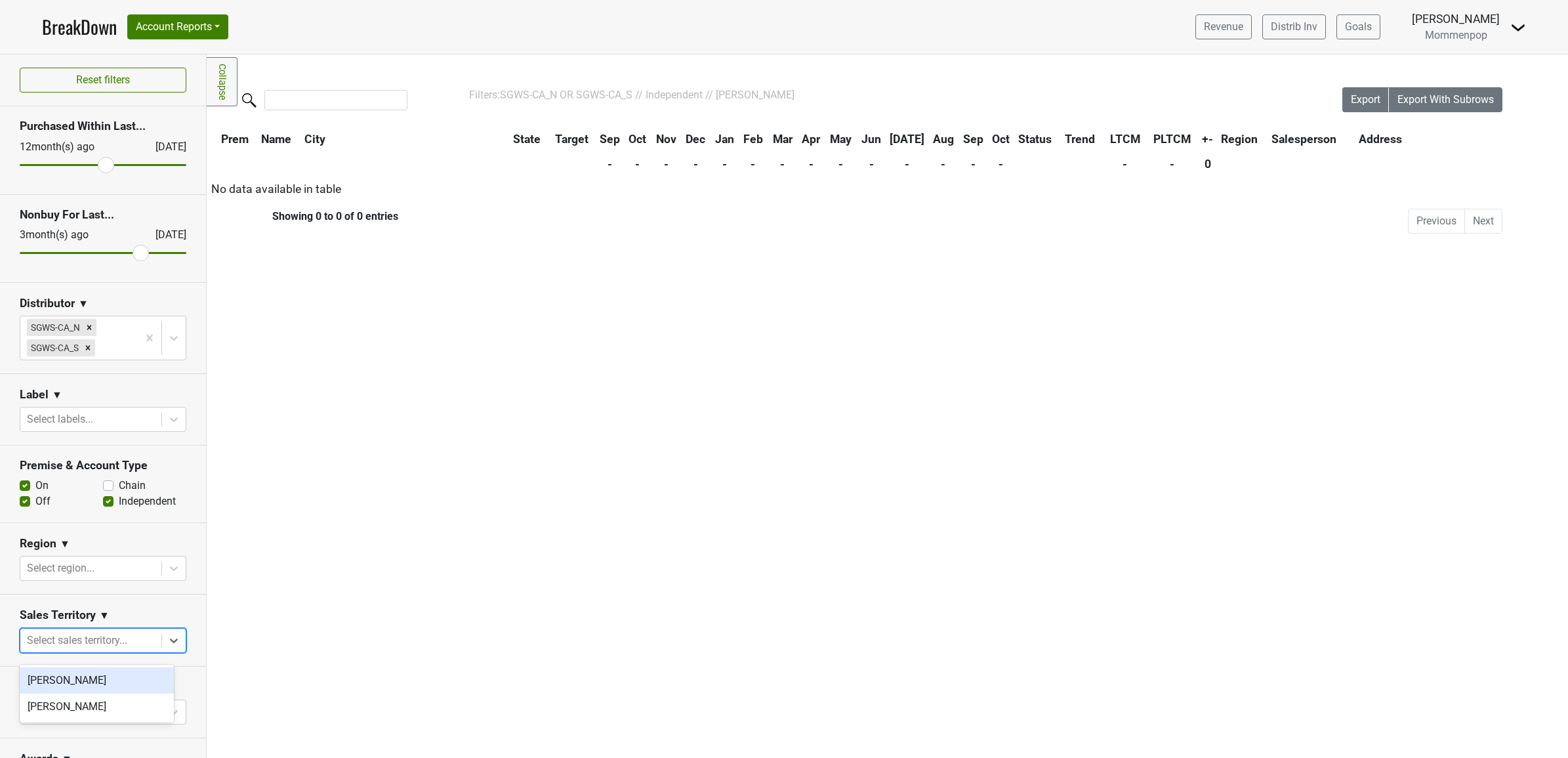
click at [76, 648] on div at bounding box center [91, 640] width 128 height 19
click at [27, 608] on section "Sales Territory ▼ Select sales territory..." at bounding box center [103, 630] width 206 height 72
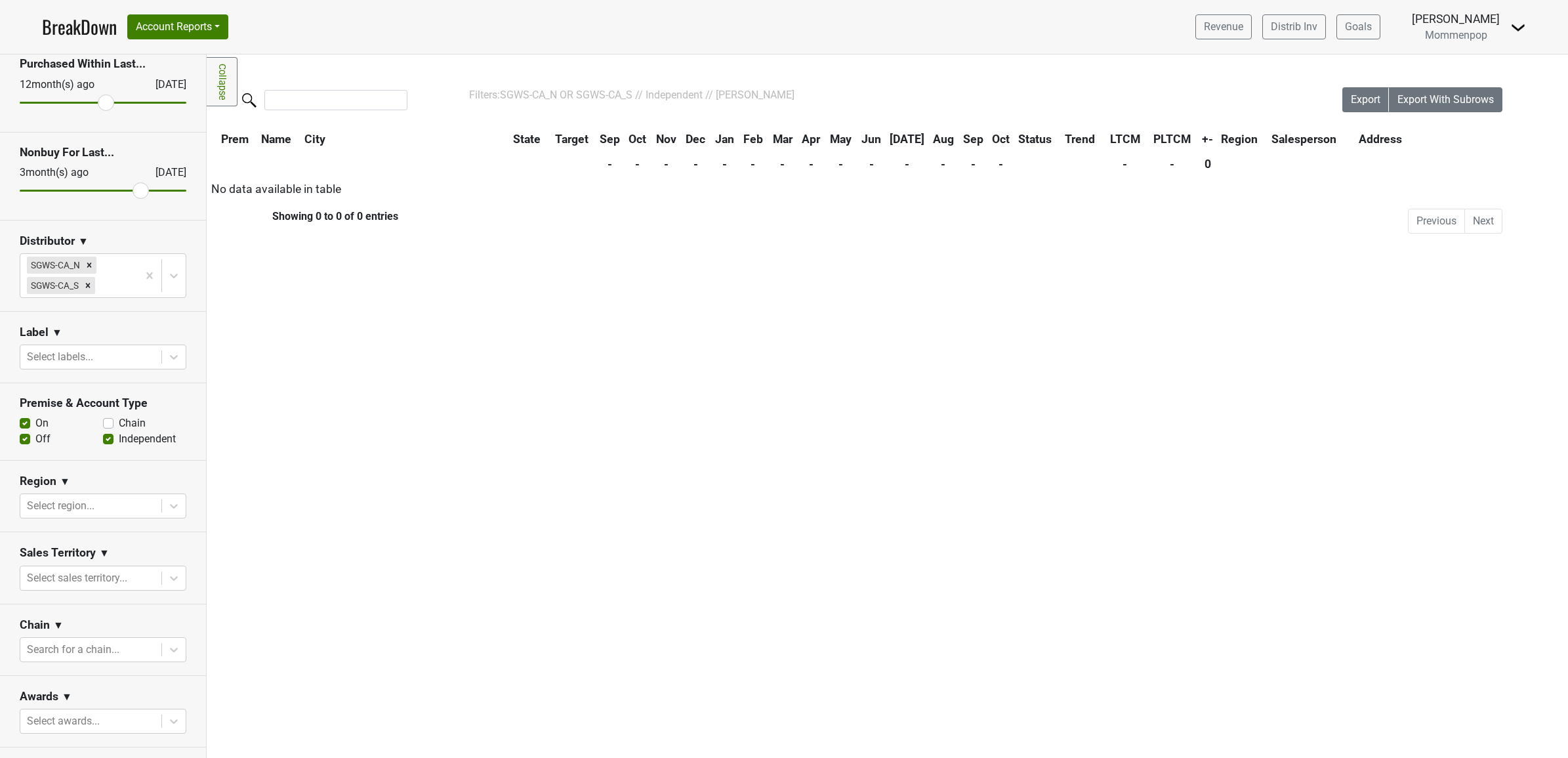
scroll to position [82, 0]
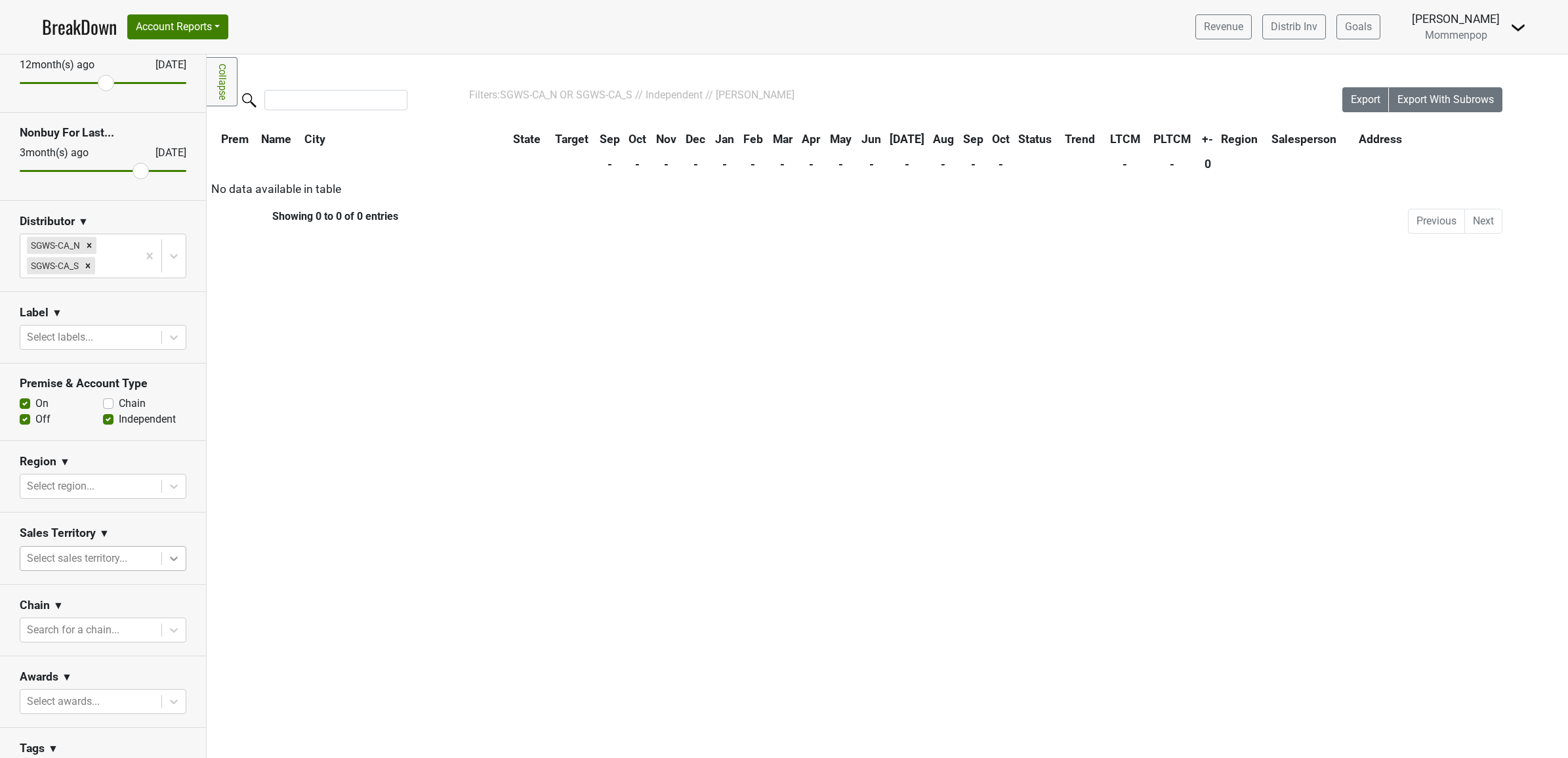
click at [168, 566] on icon at bounding box center [174, 558] width 13 height 13
click at [161, 522] on section "Sales Territory ▼ option Ian Williamson focused, 1 of 2. 2 results available. U…" at bounding box center [103, 548] width 206 height 72
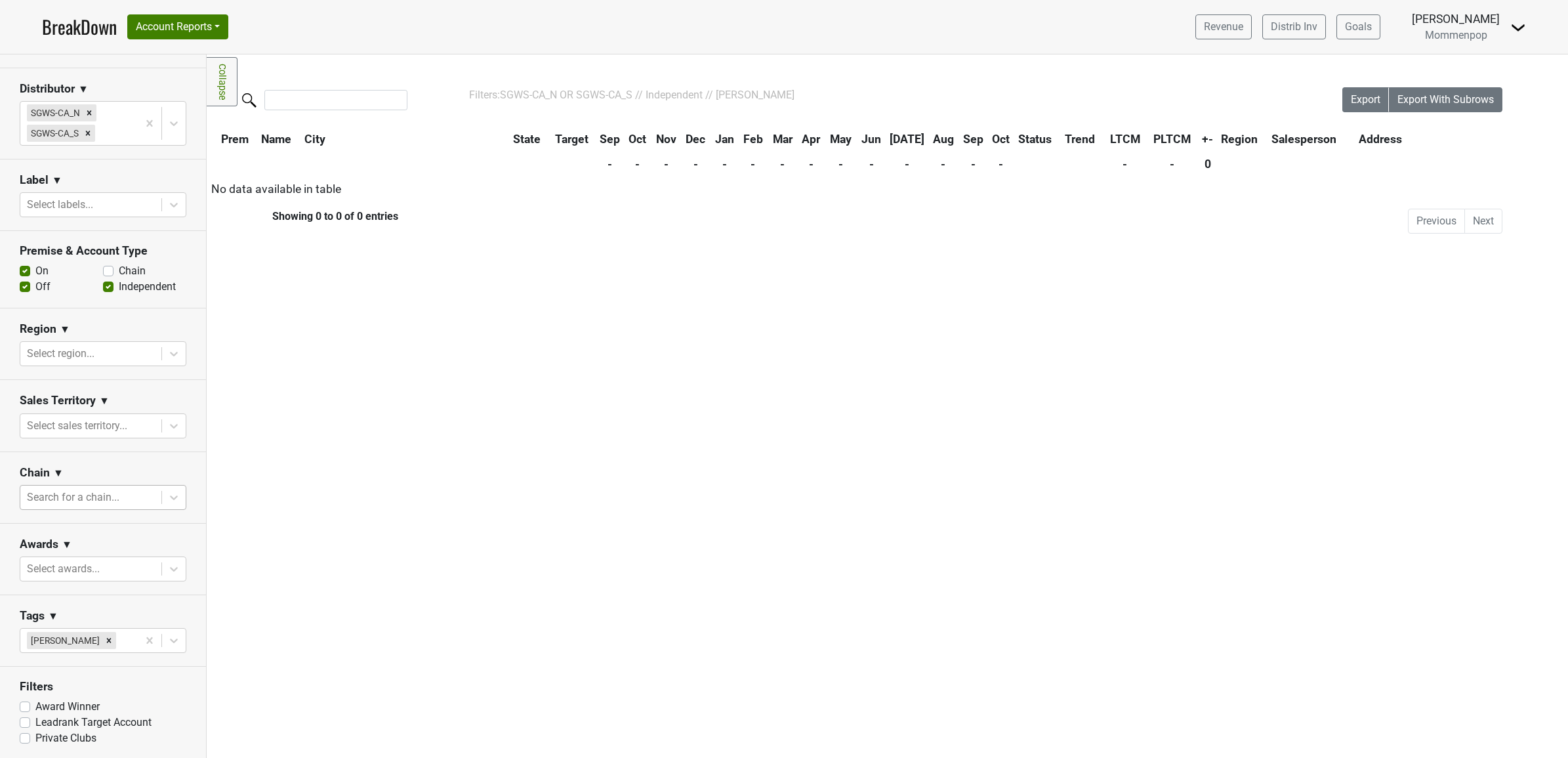
scroll to position [227, 0]
click at [170, 639] on icon at bounding box center [174, 639] width 8 height 4
click at [73, 685] on div "Samantha Sheehan" at bounding box center [96, 684] width 154 height 26
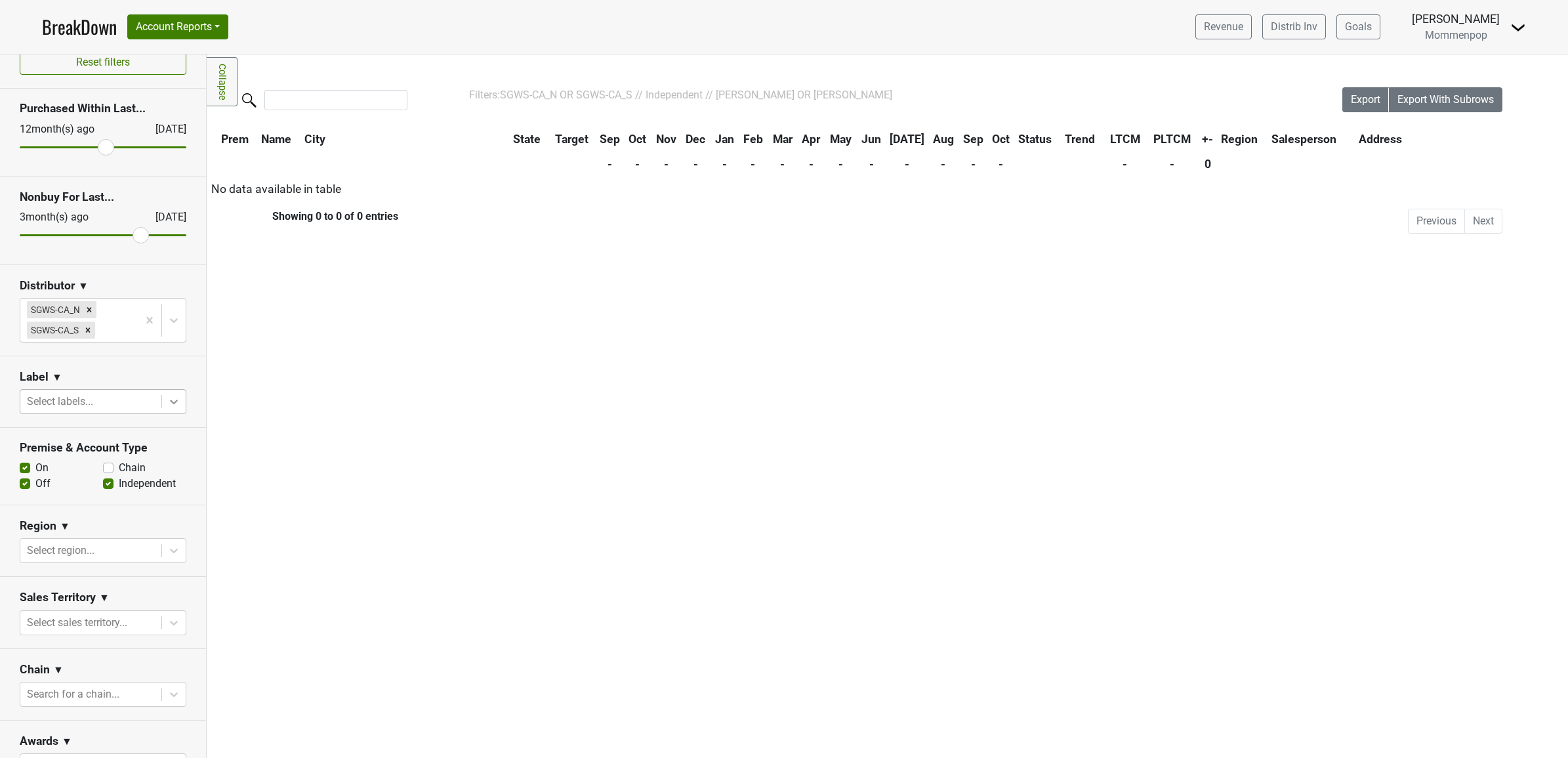
scroll to position [0, 0]
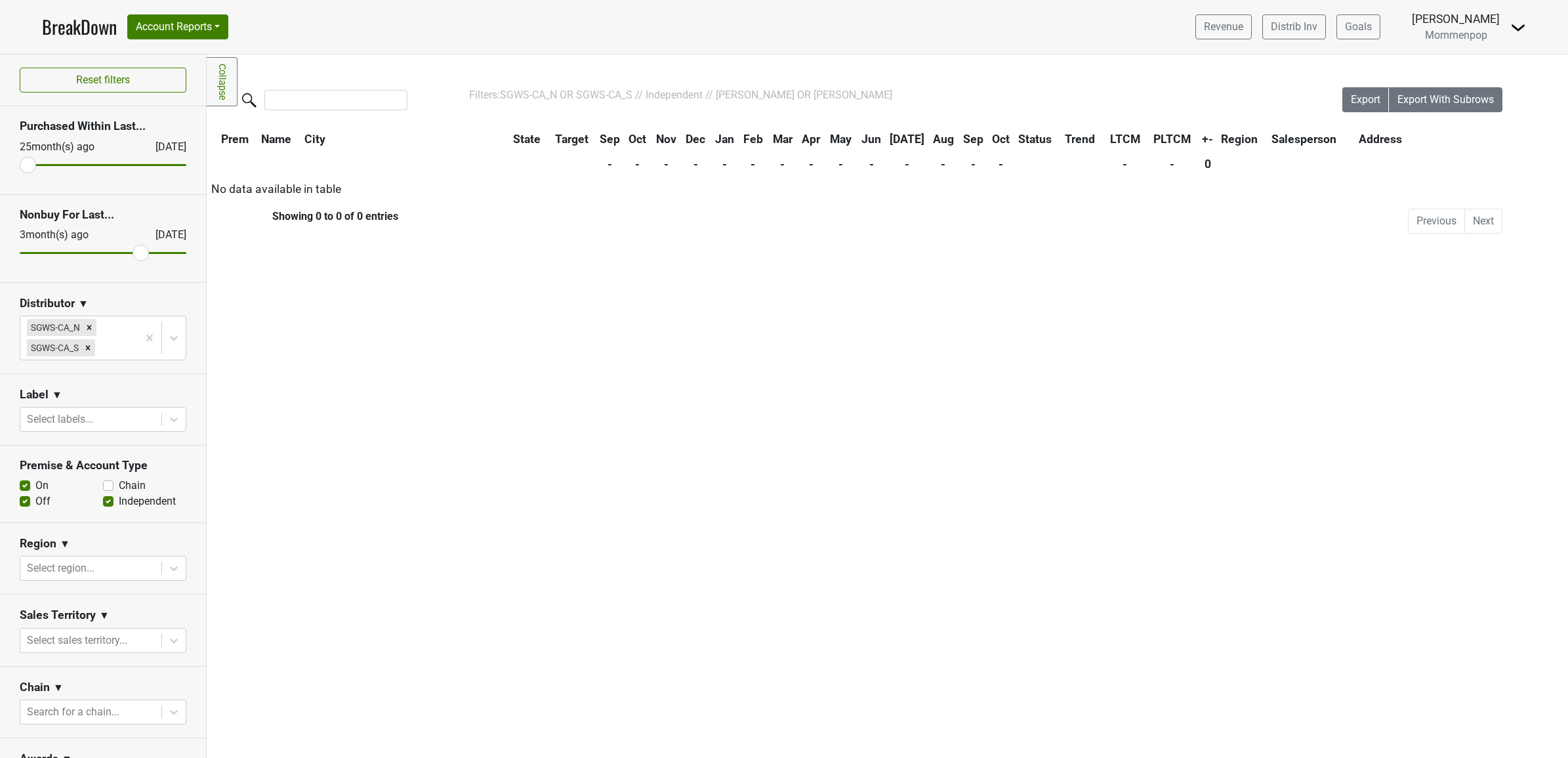
drag, startPoint x: 95, startPoint y: 162, endPoint x: -19, endPoint y: 159, distance: 114.0
type input "25"
click at [20, 164] on input "range" at bounding box center [103, 165] width 167 height 2
drag, startPoint x: 129, startPoint y: 255, endPoint x: 3, endPoint y: 256, distance: 126.0
click at [3, 256] on div "Reset filters Purchased Within Last... 25 month(s) ago Oct '25 Nonbuy For Last.…" at bounding box center [103, 406] width 207 height 703
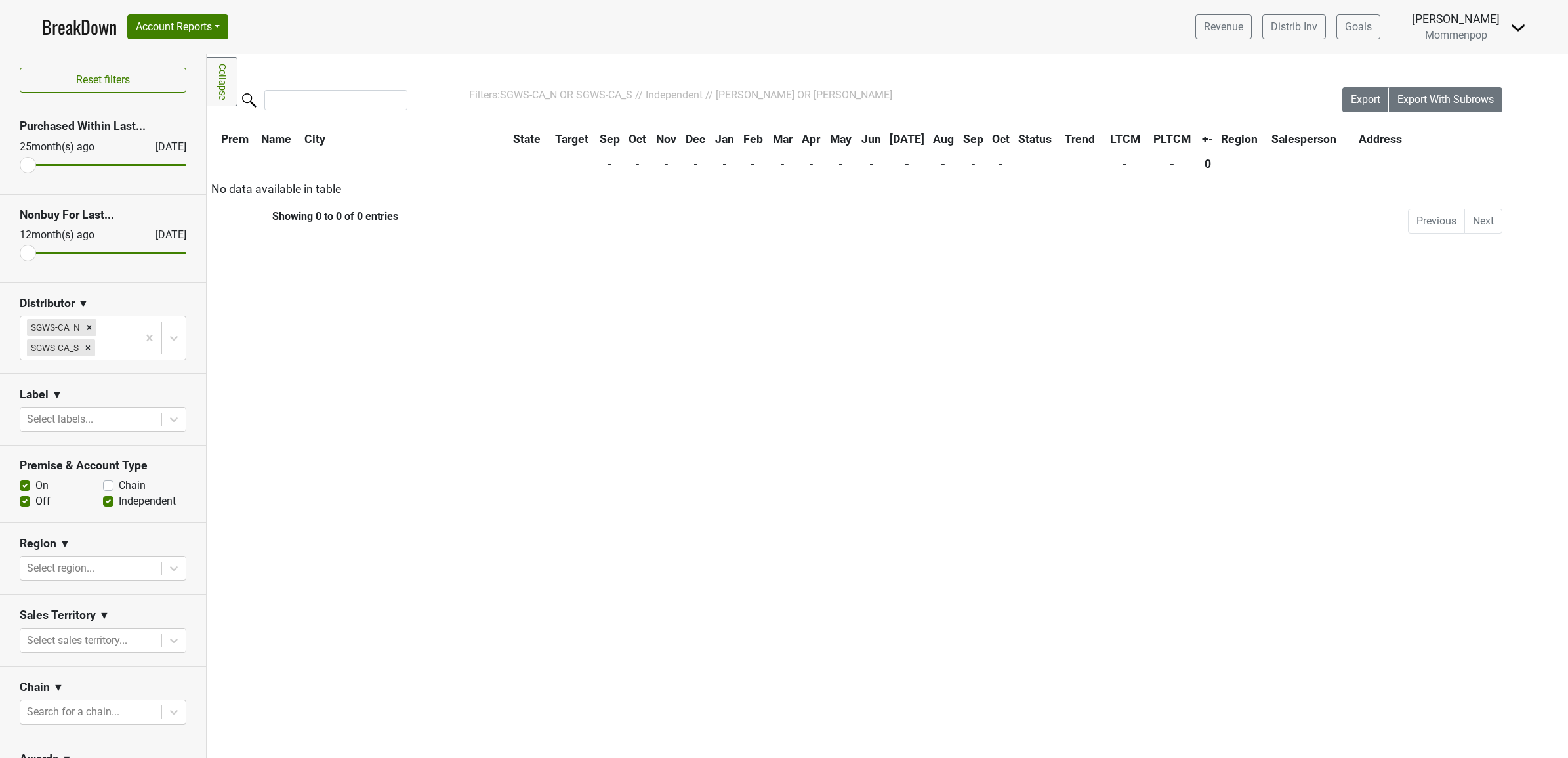
type input "12"
click at [21, 252] on input "range" at bounding box center [103, 253] width 167 height 2
drag, startPoint x: 27, startPoint y: 256, endPoint x: 13, endPoint y: 255, distance: 14.0
click at [20, 254] on input "range" at bounding box center [103, 253] width 167 height 2
click at [90, 202] on section "Nonbuy For Last... 12 month(s) ago Oct '25" at bounding box center [103, 238] width 206 height 88
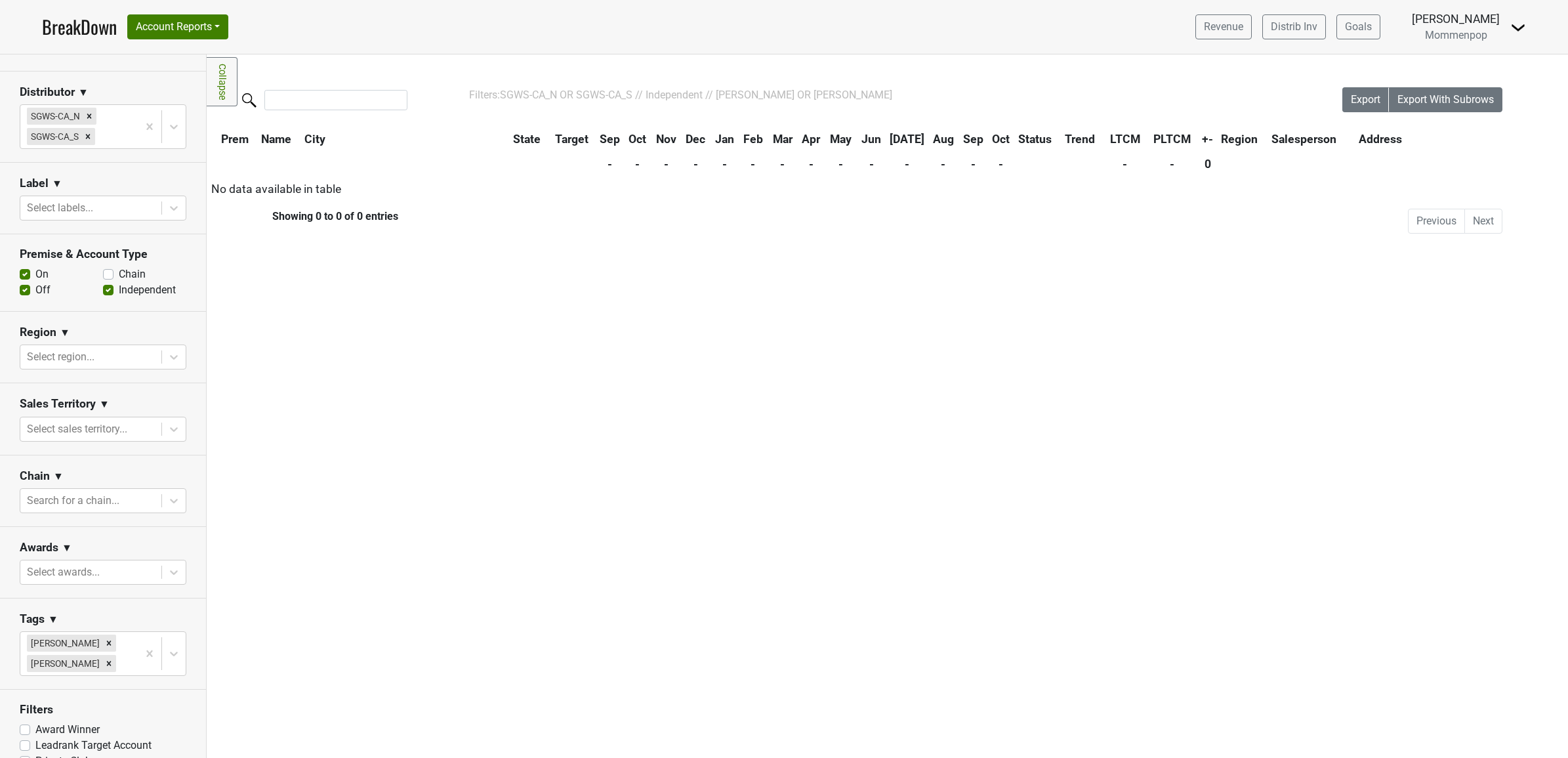
scroll to position [246, 0]
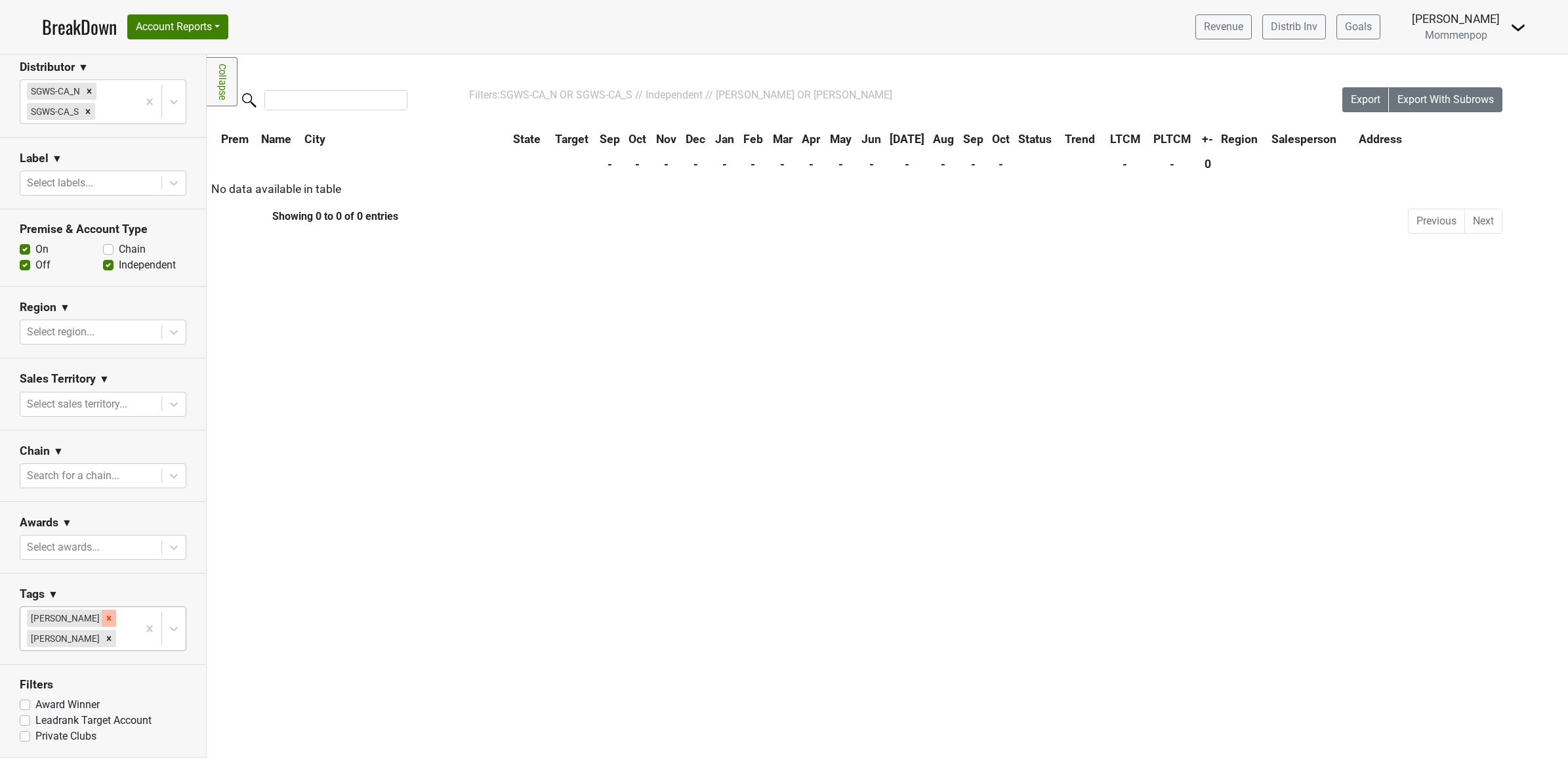
click at [105, 618] on icon "Remove Ian Williamson" at bounding box center [109, 618] width 9 height 9
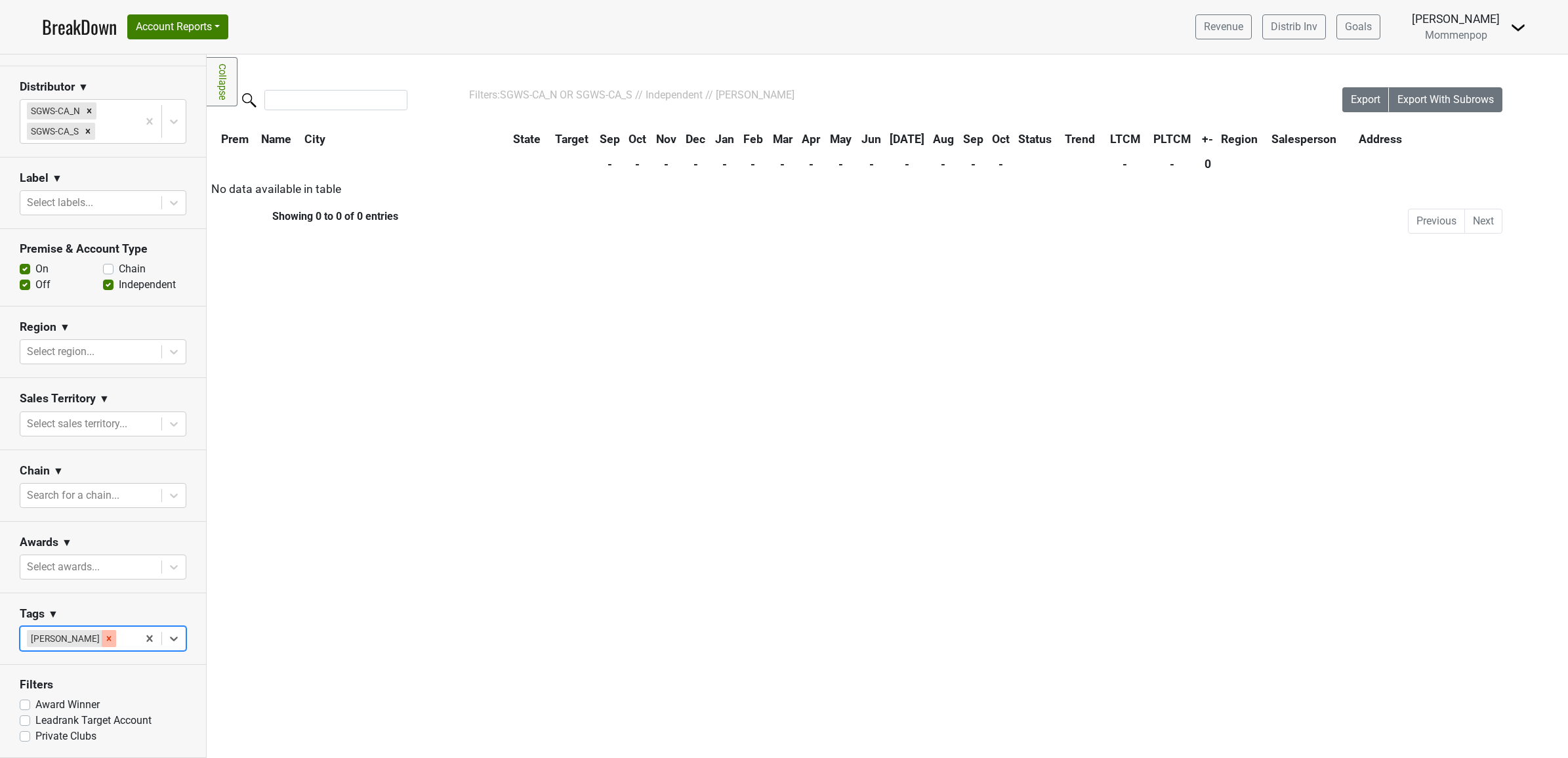
click at [110, 636] on icon "Remove Samantha Sheehan" at bounding box center [109, 638] width 4 height 4
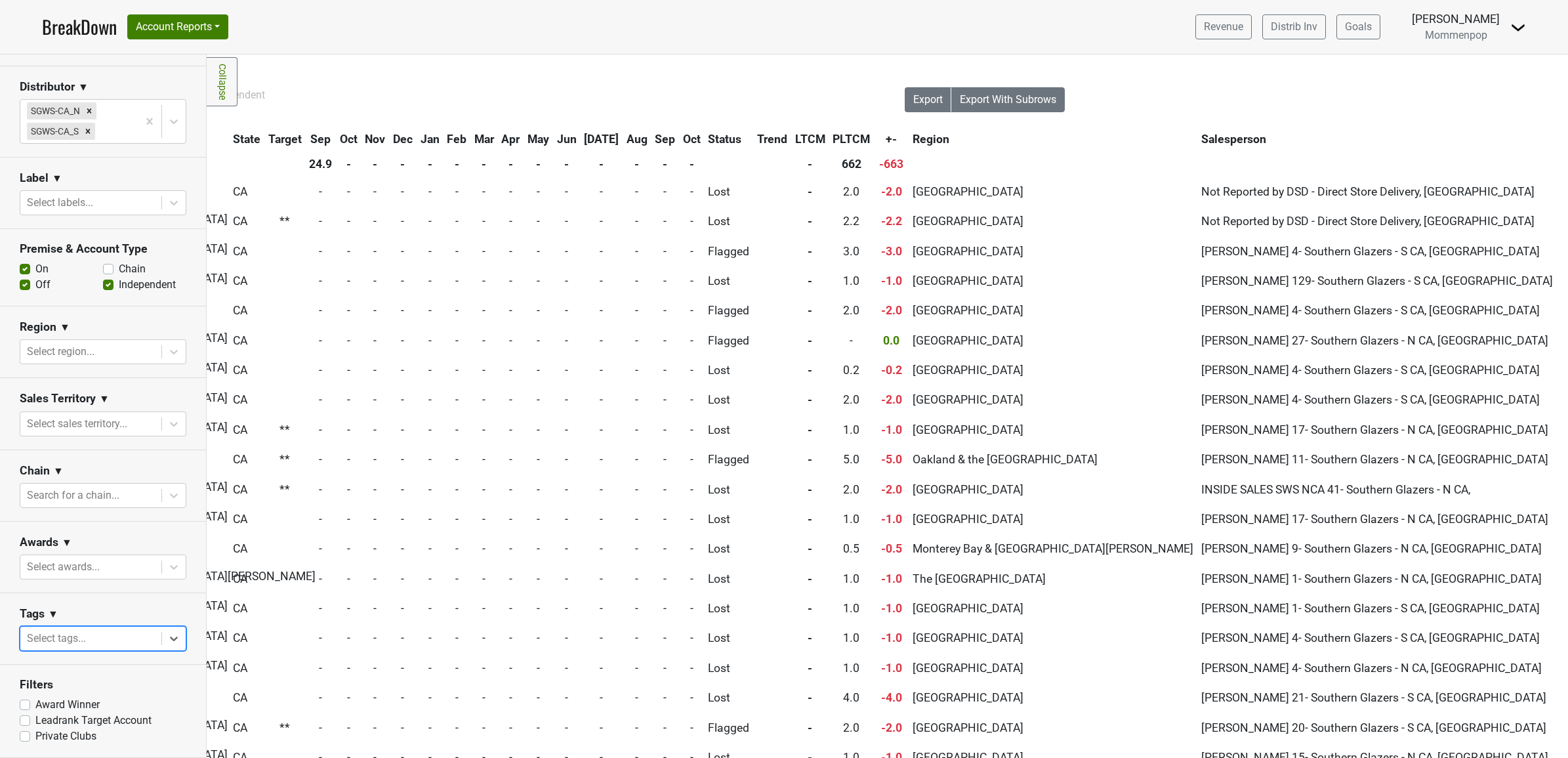
scroll to position [0, 0]
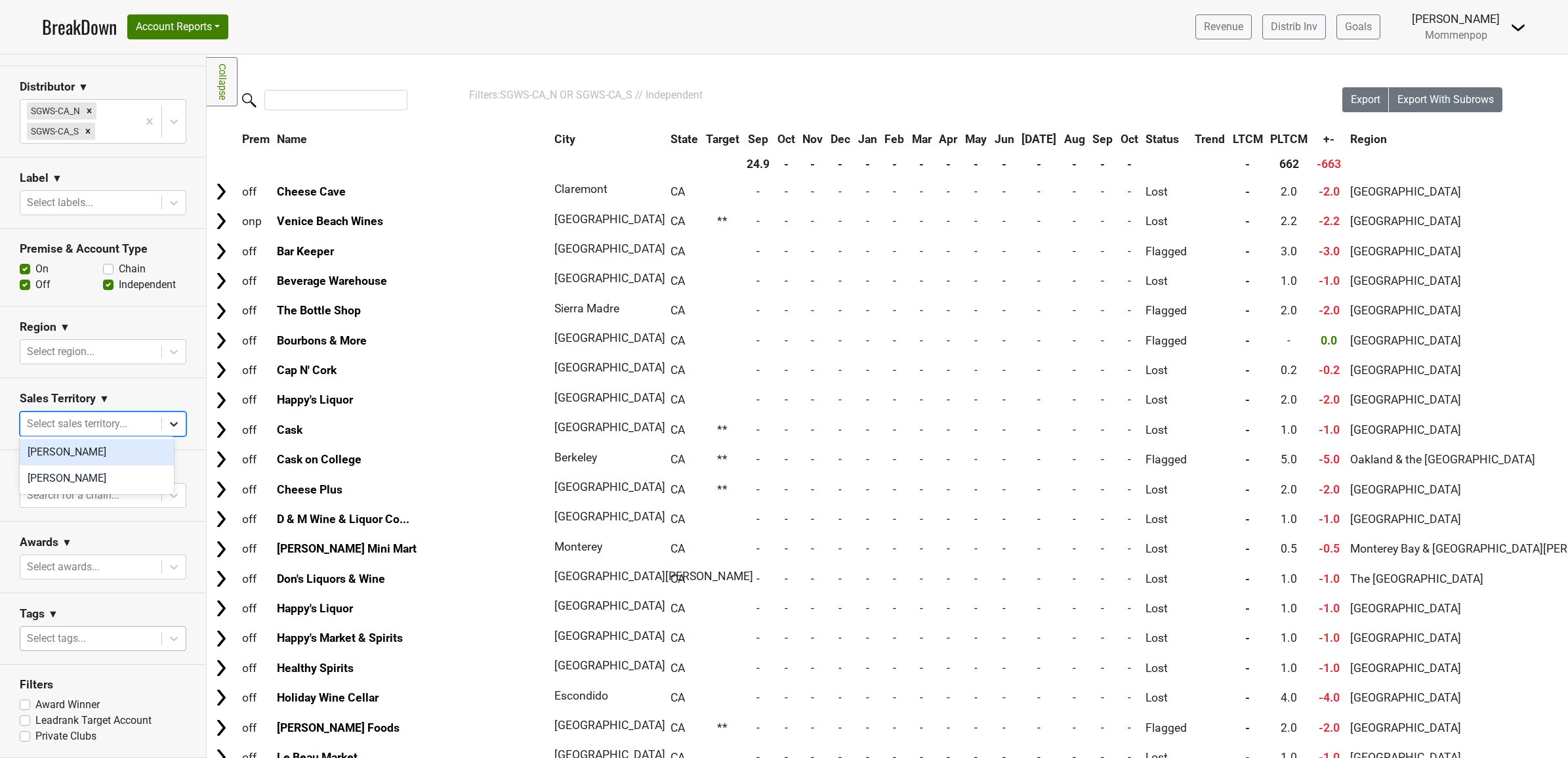
click at [162, 412] on div at bounding box center [174, 424] width 24 height 24
click at [168, 561] on icon at bounding box center [174, 566] width 13 height 13
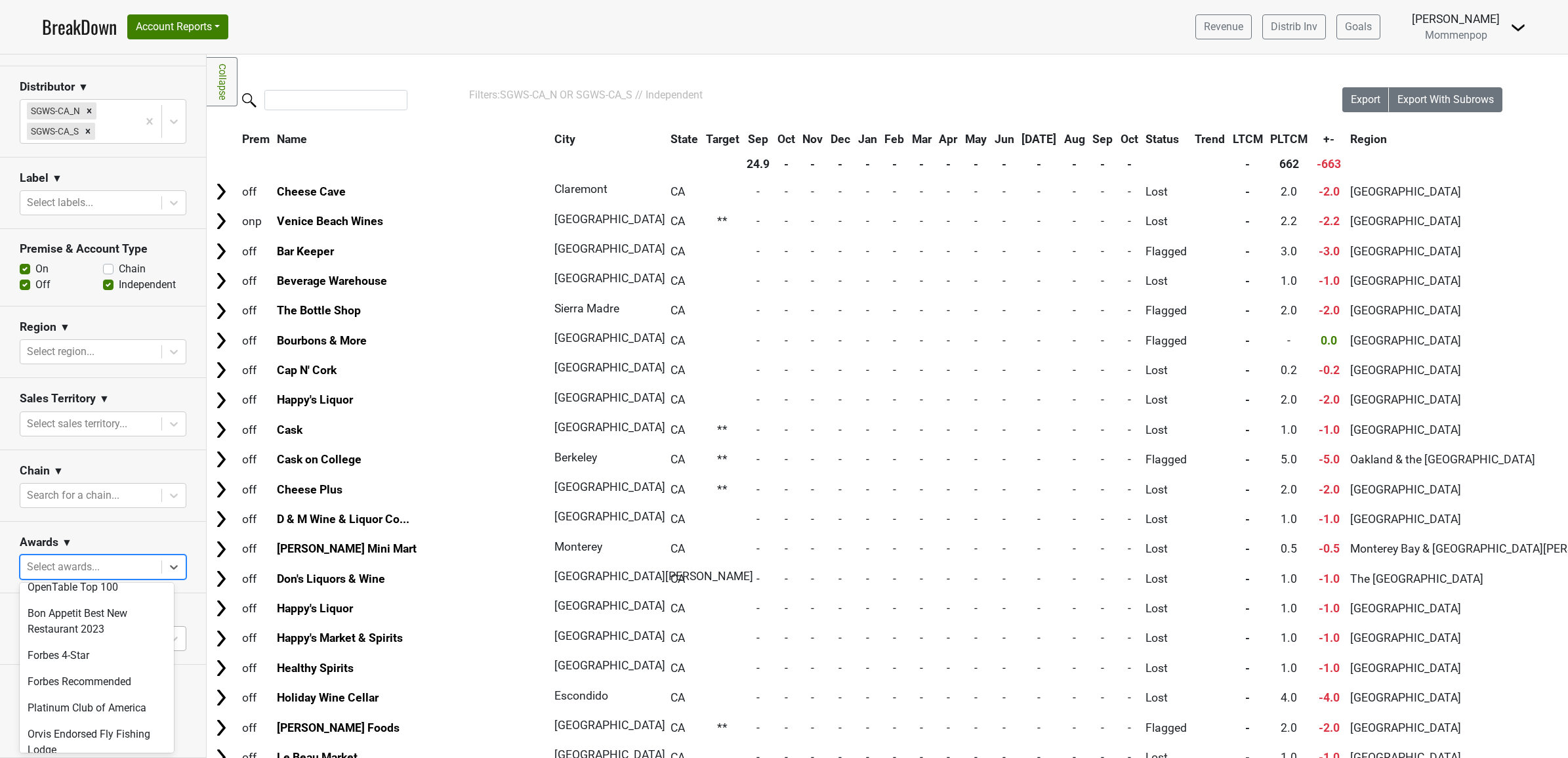
scroll to position [522, 0]
click at [170, 535] on div "Awards ▼" at bounding box center [103, 544] width 167 height 20
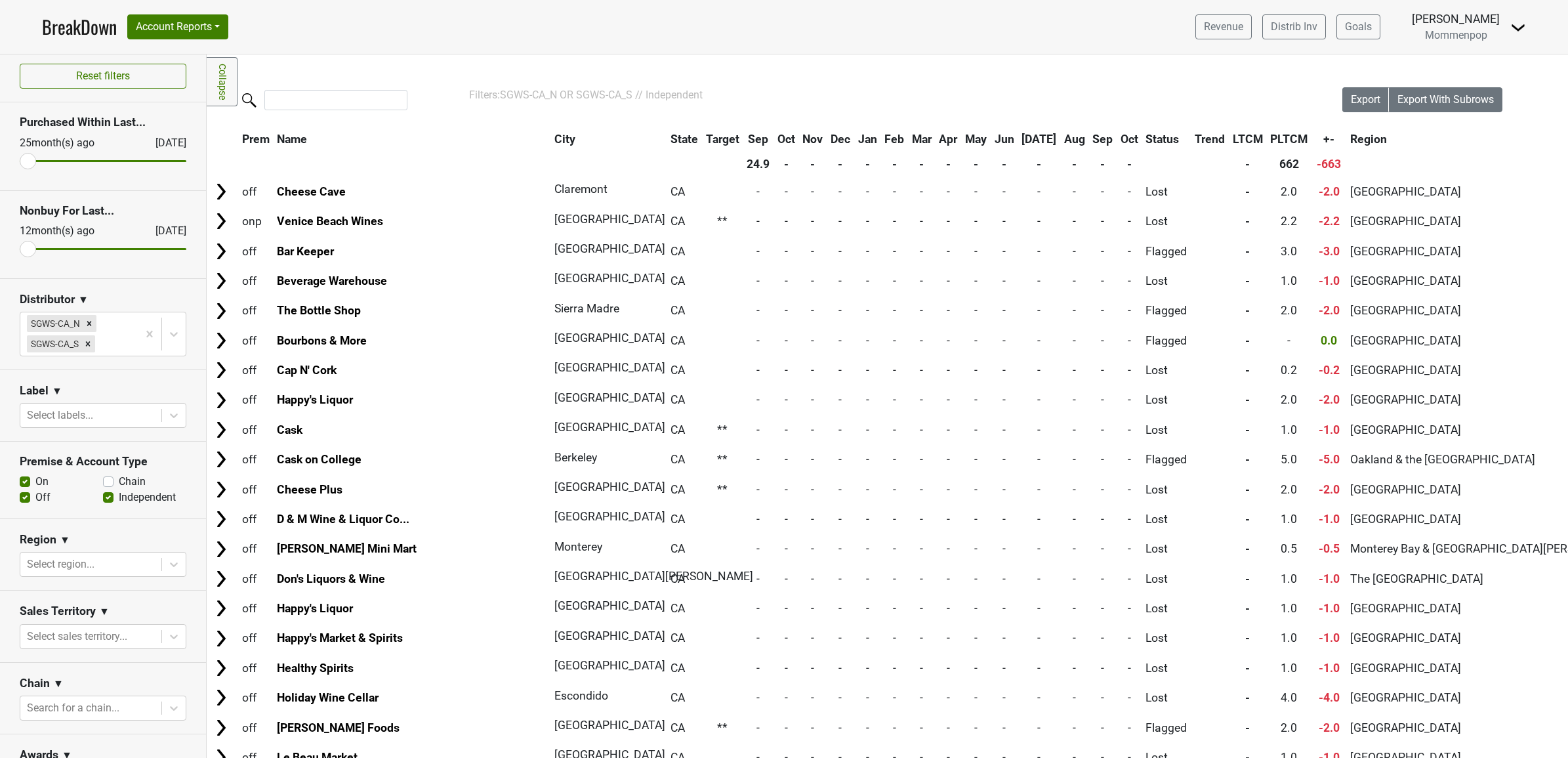
scroll to position [0, 0]
click at [166, 405] on div "Label ▼" at bounding box center [103, 397] width 167 height 20
click at [168, 420] on icon at bounding box center [174, 419] width 13 height 13
click at [69, 393] on div "Label ▼" at bounding box center [103, 397] width 167 height 20
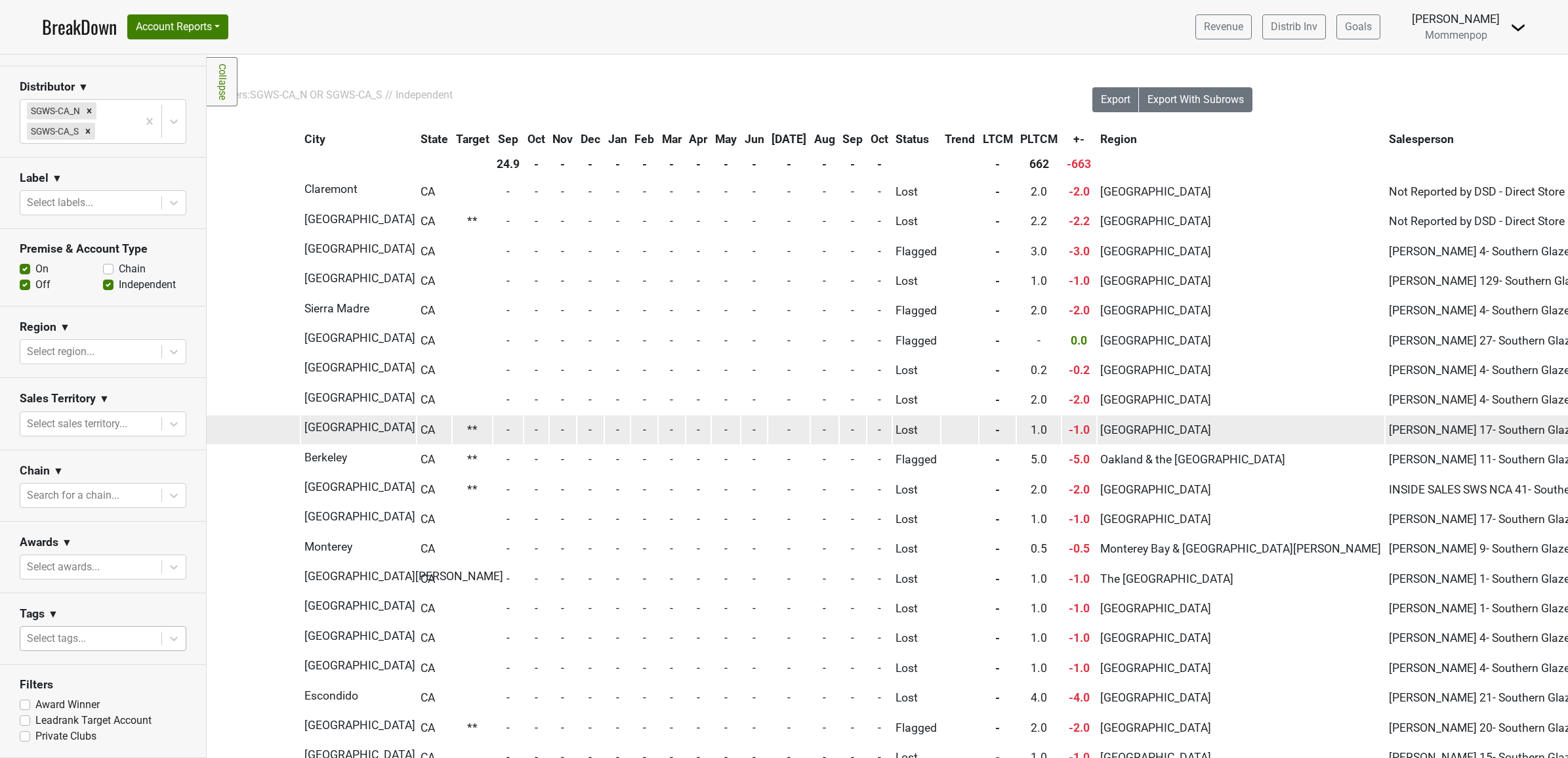
scroll to position [0, 251]
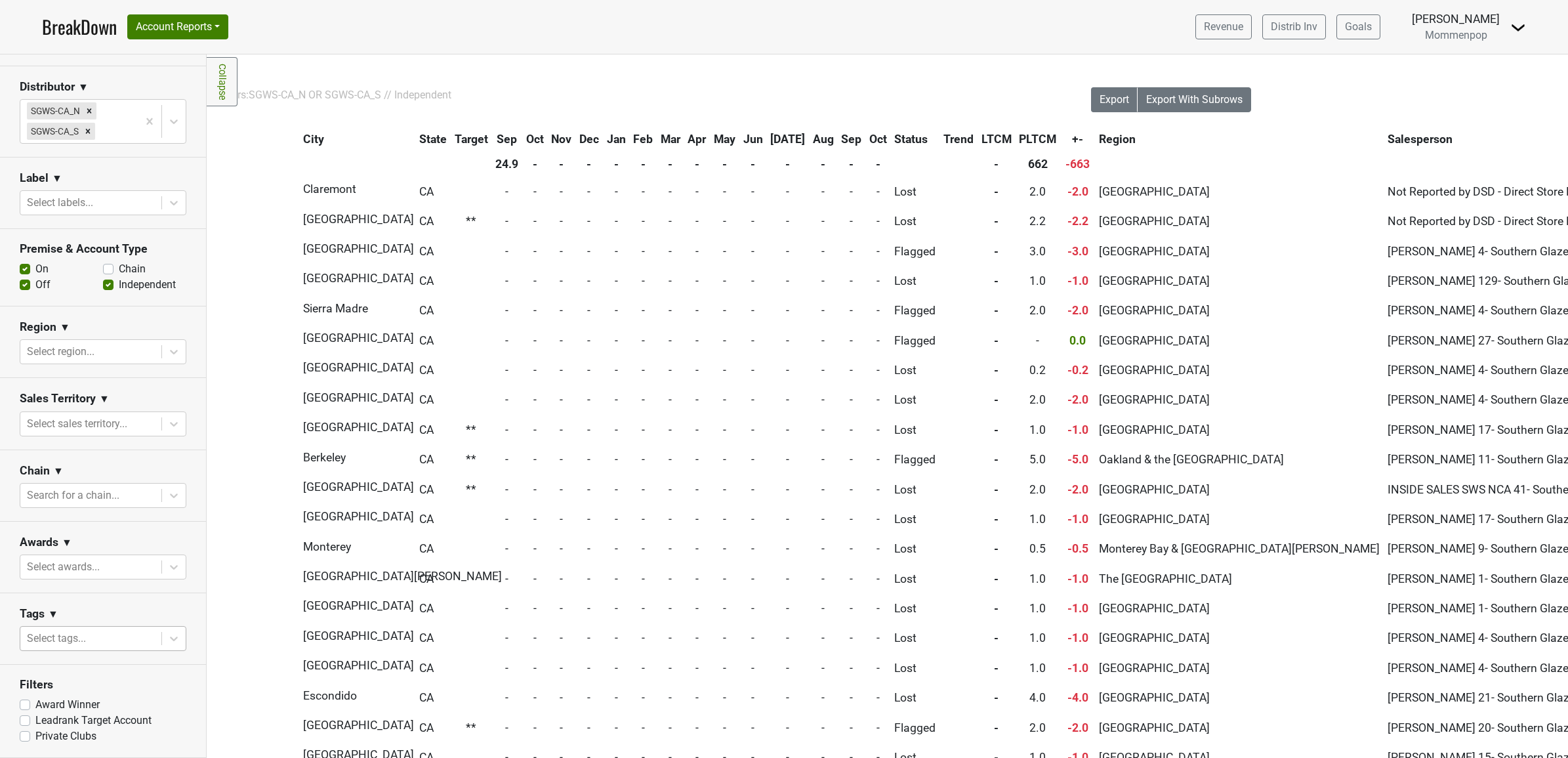
drag, startPoint x: 1177, startPoint y: 139, endPoint x: 1129, endPoint y: 136, distance: 48.1
click at [1384, 136] on th "Salesperson" at bounding box center [1569, 140] width 370 height 24
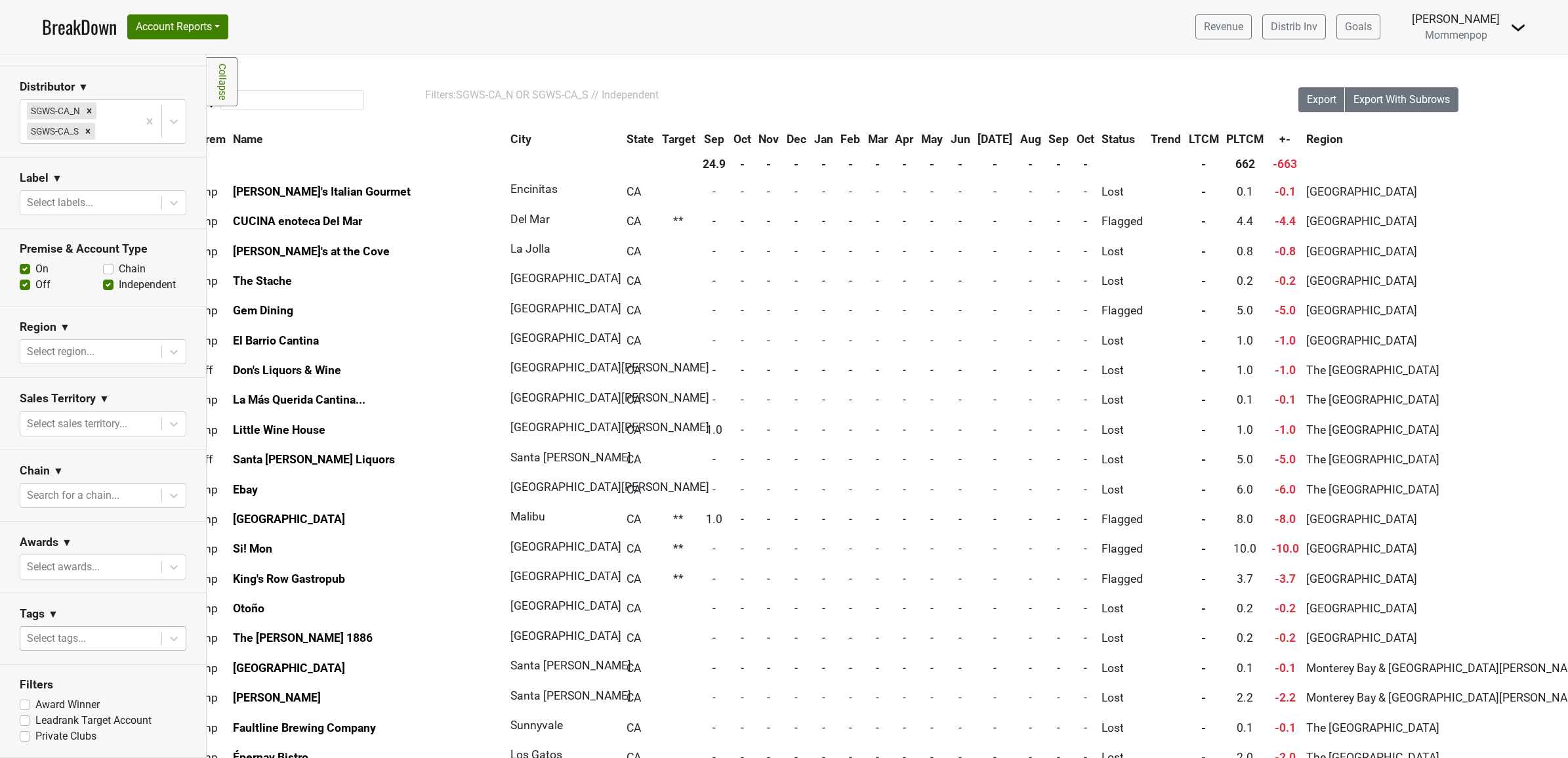
scroll to position [0, 0]
